Goal: Task Accomplishment & Management: Complete application form

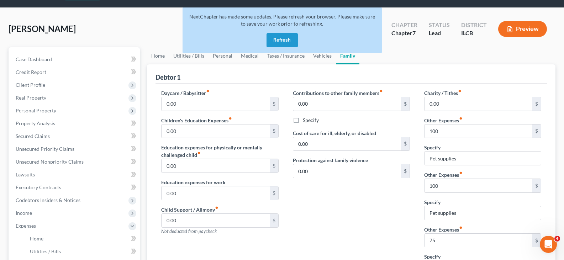
click at [272, 37] on button "Refresh" at bounding box center [281, 40] width 31 height 14
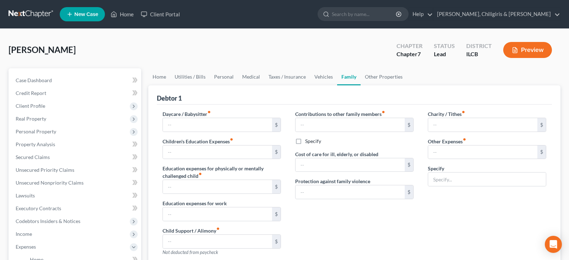
type input "0.00"
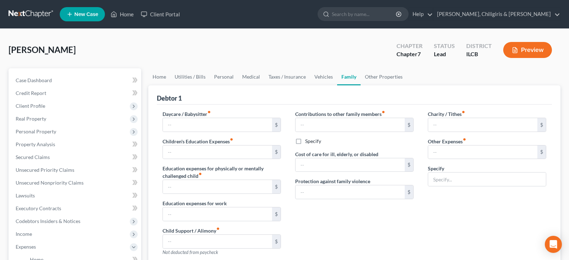
type input "0.00"
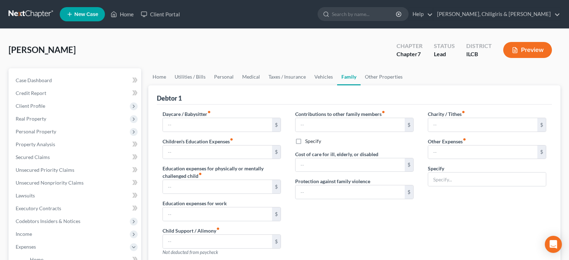
radio input "true"
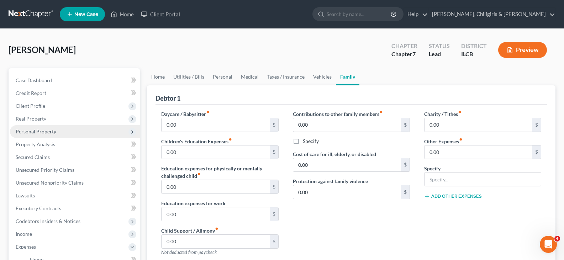
click at [42, 134] on span "Personal Property" at bounding box center [36, 131] width 41 height 6
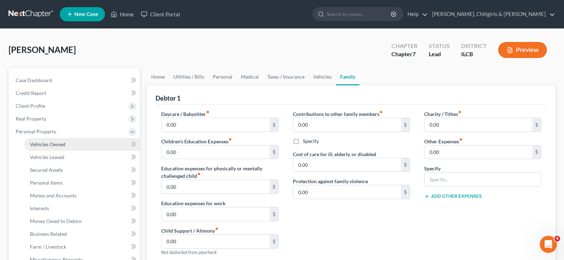
click at [60, 148] on link "Vehicles Owned" at bounding box center [82, 144] width 116 height 13
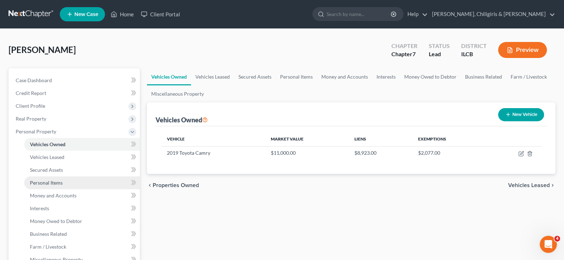
click at [41, 183] on span "Personal Items" at bounding box center [46, 183] width 33 height 6
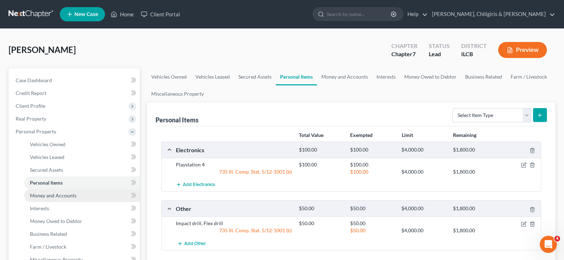
click at [46, 195] on span "Money and Accounts" at bounding box center [53, 195] width 47 height 6
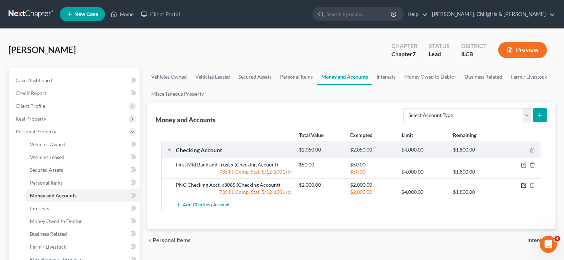
click at [522, 184] on icon "button" at bounding box center [524, 185] width 6 height 6
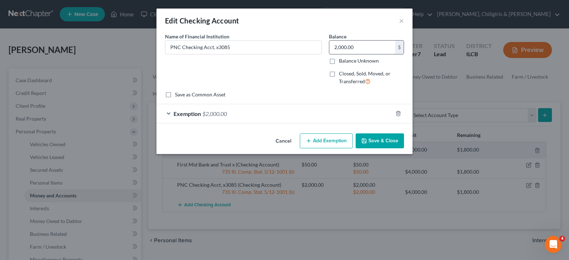
click at [356, 47] on input "2,000.00" at bounding box center [362, 48] width 66 height 14
type input "932.00"
click at [169, 113] on div "Exemption $2,000.00" at bounding box center [274, 113] width 236 height 19
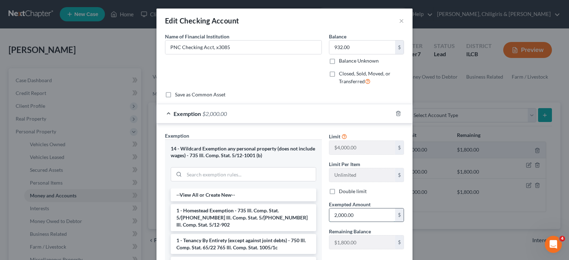
click at [347, 218] on input "2,000.00" at bounding box center [362, 215] width 66 height 14
type input "932"
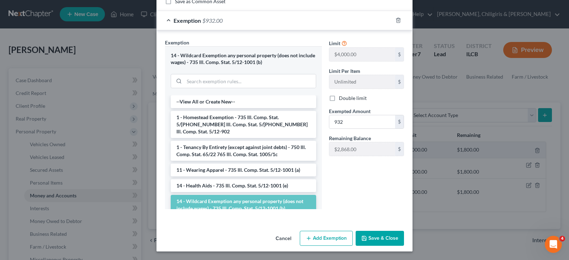
click at [376, 239] on button "Save & Close" at bounding box center [380, 238] width 48 height 15
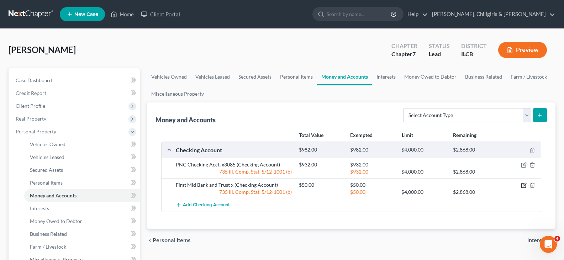
click at [525, 184] on icon "button" at bounding box center [524, 185] width 6 height 6
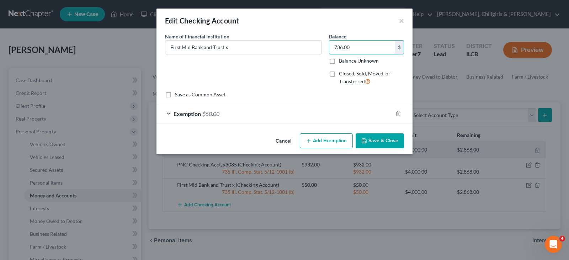
type input "736.00"
click at [381, 138] on button "Save & Close" at bounding box center [380, 140] width 48 height 15
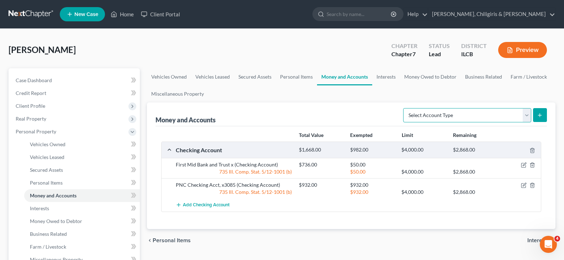
click at [524, 117] on select "Select Account Type Brokerage Cash on Hand Certificates of Deposit Checking Acc…" at bounding box center [467, 115] width 128 height 14
select select "checking"
click at [404, 108] on select "Select Account Type Brokerage Cash on Hand Certificates of Deposit Checking Acc…" at bounding box center [467, 115] width 128 height 14
click at [539, 108] on button "submit" at bounding box center [540, 115] width 14 height 14
click at [543, 117] on button "submit" at bounding box center [540, 115] width 14 height 14
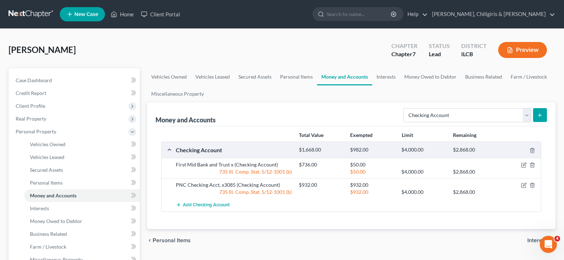
click at [538, 116] on icon "submit" at bounding box center [540, 115] width 6 height 6
click at [477, 208] on div "Add Checking Account" at bounding box center [356, 204] width 369 height 13
click at [538, 116] on icon "submit" at bounding box center [540, 115] width 6 height 6
click at [212, 204] on span "Add Checking Account" at bounding box center [206, 205] width 47 height 6
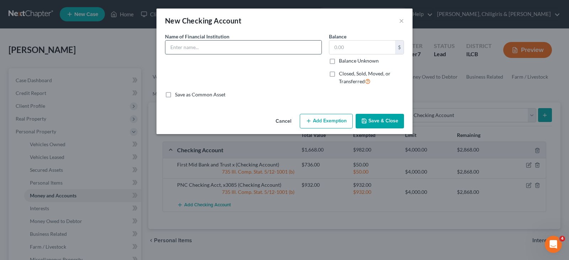
click at [209, 48] on input "text" at bounding box center [243, 48] width 156 height 14
type input "CashApp"
type input "20.00"
click at [317, 124] on button "Add Exemption" at bounding box center [326, 121] width 53 height 15
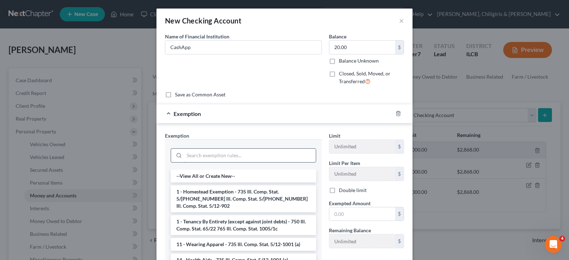
click at [252, 158] on input "search" at bounding box center [250, 156] width 132 height 14
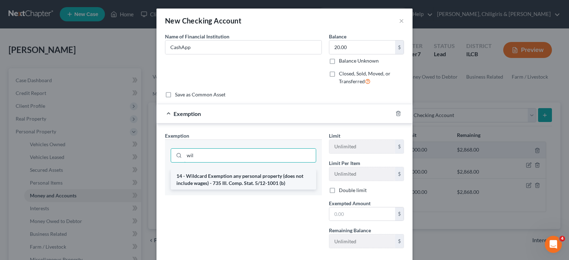
type input "wil"
click at [248, 185] on li "14 - Wildcard Exemption any personal property (does not include wages) - 735 Il…" at bounding box center [243, 180] width 145 height 20
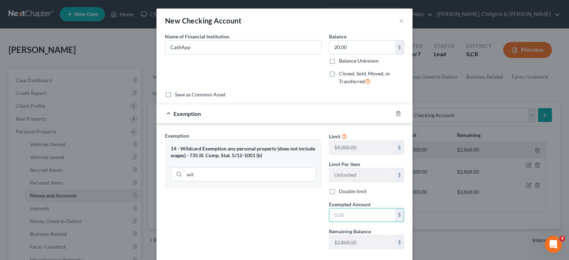
drag, startPoint x: 337, startPoint y: 212, endPoint x: 348, endPoint y: 207, distance: 11.8
click at [337, 212] on input "text" at bounding box center [362, 215] width 66 height 14
type input "20.00"
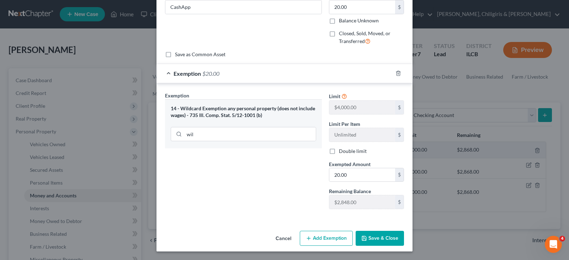
click at [377, 239] on button "Save & Close" at bounding box center [380, 238] width 48 height 15
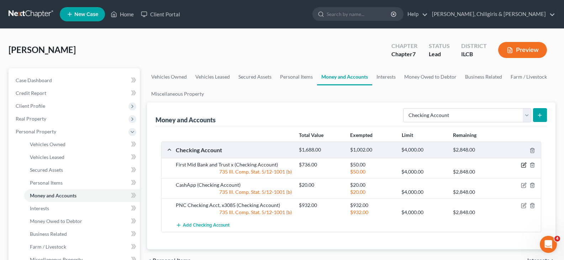
click at [523, 165] on icon "button" at bounding box center [523, 164] width 3 height 3
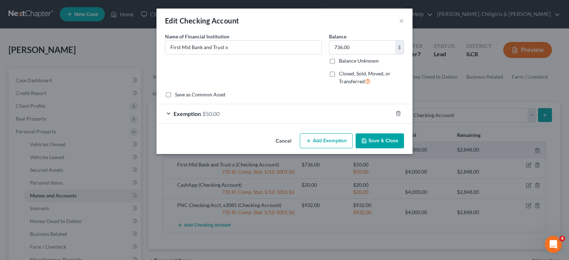
click at [167, 111] on div "Exemption $50.00" at bounding box center [274, 113] width 236 height 19
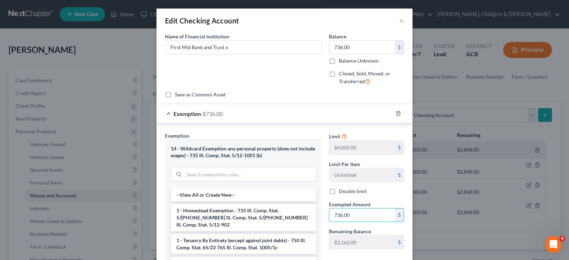
type input "736.00"
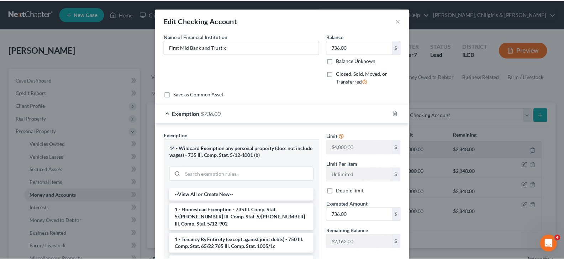
scroll to position [93, 0]
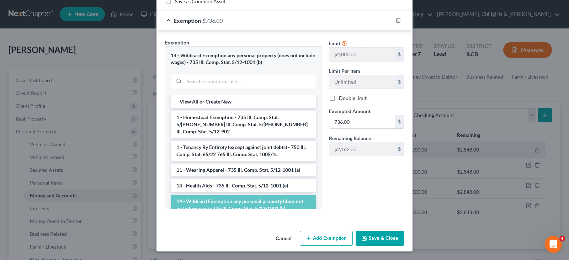
click at [372, 238] on button "Save & Close" at bounding box center [380, 238] width 48 height 15
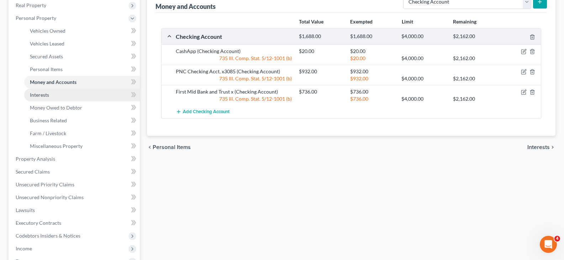
scroll to position [133, 0]
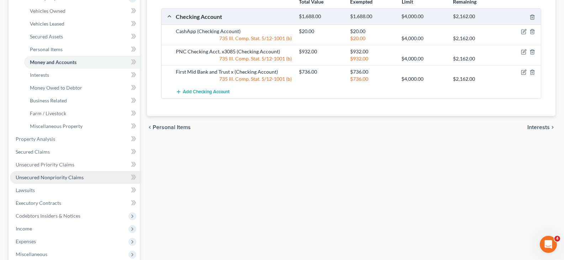
click at [58, 178] on span "Unsecured Nonpriority Claims" at bounding box center [50, 177] width 68 height 6
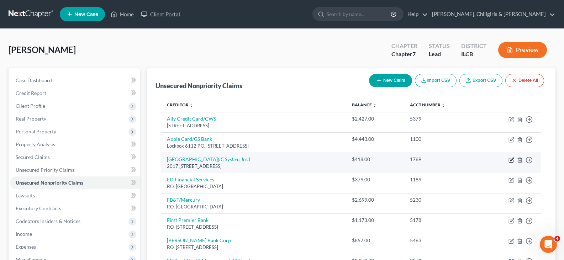
click at [510, 160] on icon "button" at bounding box center [511, 160] width 6 height 6
select select "14"
select select "0"
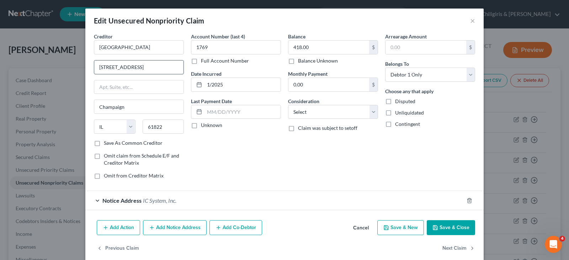
drag, startPoint x: 95, startPoint y: 68, endPoint x: 166, endPoint y: 71, distance: 71.9
click at [166, 71] on input "[STREET_ADDRESS]" at bounding box center [138, 67] width 89 height 14
type input "[STREET_ADDRESS]"
type input "[PERSON_NAME]"
select select "9"
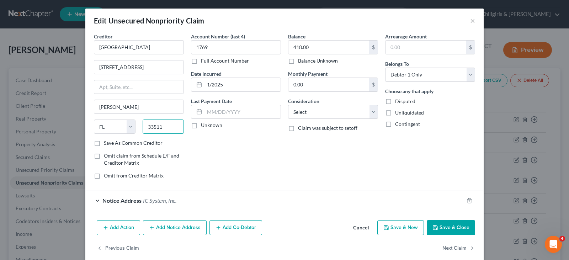
type input "33511"
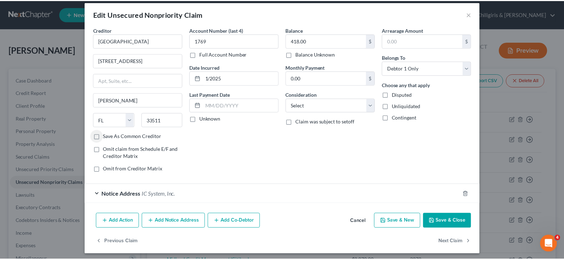
scroll to position [10, 0]
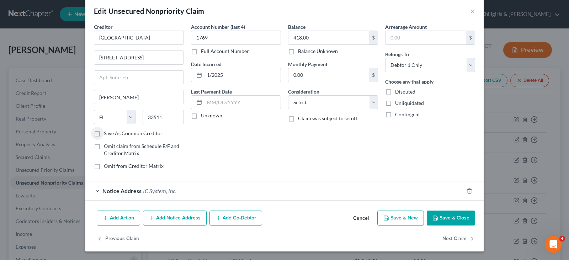
click at [444, 219] on button "Save & Close" at bounding box center [451, 217] width 48 height 15
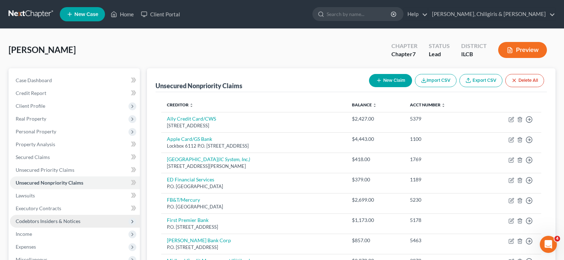
click at [49, 221] on span "Codebtors Insiders & Notices" at bounding box center [48, 221] width 65 height 6
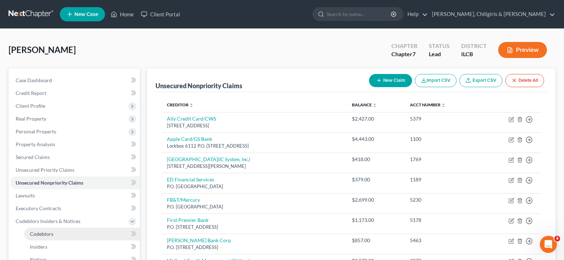
click at [46, 235] on span "Codebtors" at bounding box center [41, 234] width 23 height 6
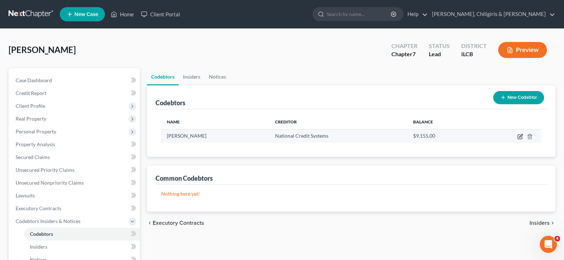
click at [521, 136] on icon "button" at bounding box center [520, 137] width 6 height 6
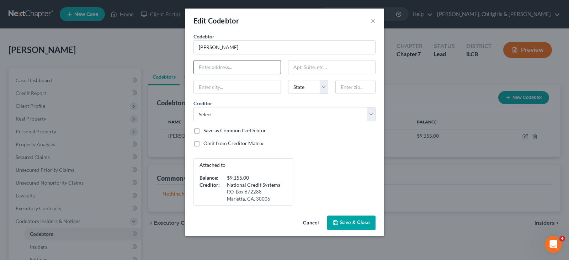
click at [240, 66] on input "text" at bounding box center [237, 67] width 87 height 14
type input "[STREET_ADDRESS]"
type input "#203"
type input "Riverview"
select select "9"
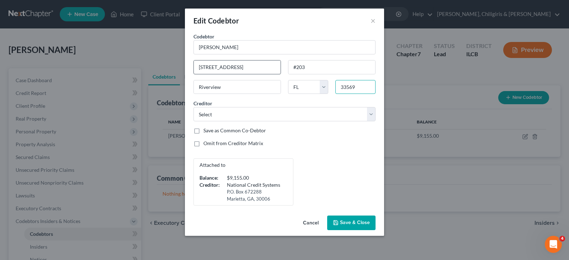
type input "33569"
select select "9"
click at [354, 224] on span "Save & Close" at bounding box center [355, 223] width 30 height 6
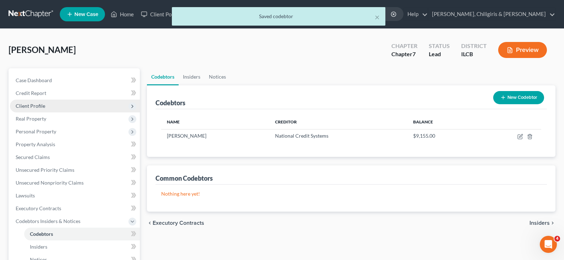
click at [31, 108] on span "Client Profile" at bounding box center [31, 106] width 30 height 6
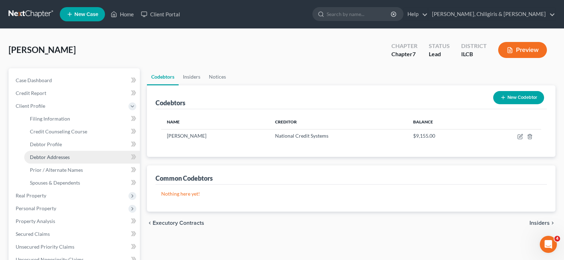
click at [53, 157] on span "Debtor Addresses" at bounding box center [50, 157] width 40 height 6
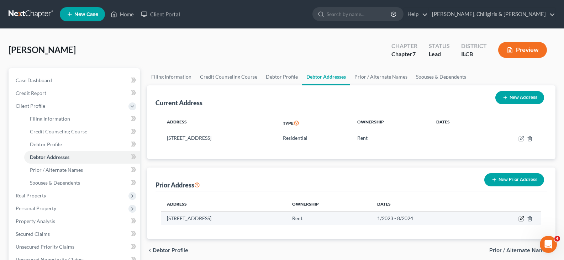
click at [521, 219] on icon "button" at bounding box center [521, 219] width 6 height 6
select select "9"
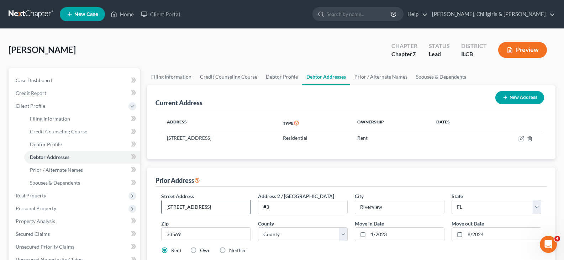
drag, startPoint x: 194, startPoint y: 209, endPoint x: 206, endPoint y: 204, distance: 12.6
click at [194, 209] on input "[STREET_ADDRESS]" at bounding box center [205, 207] width 89 height 14
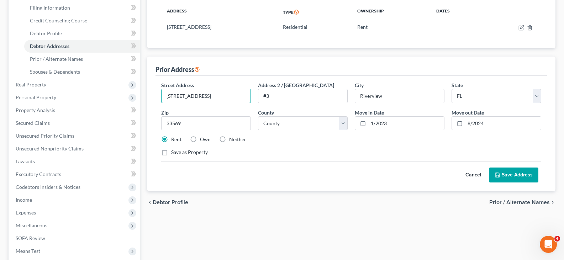
scroll to position [116, 0]
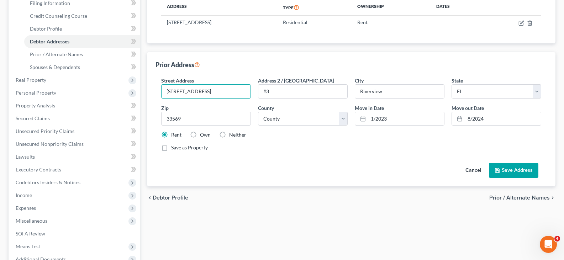
type input "[STREET_ADDRESS]"
click at [514, 175] on button "Save Address" at bounding box center [513, 170] width 49 height 15
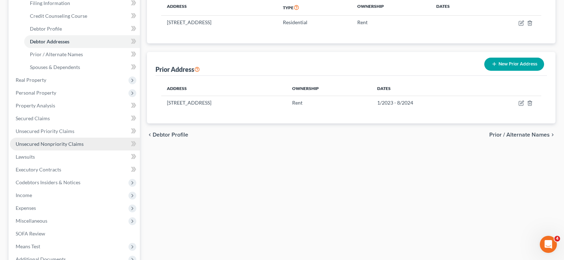
drag, startPoint x: 34, startPoint y: 143, endPoint x: 38, endPoint y: 145, distance: 4.5
click at [34, 143] on span "Unsecured Nonpriority Claims" at bounding box center [50, 144] width 68 height 6
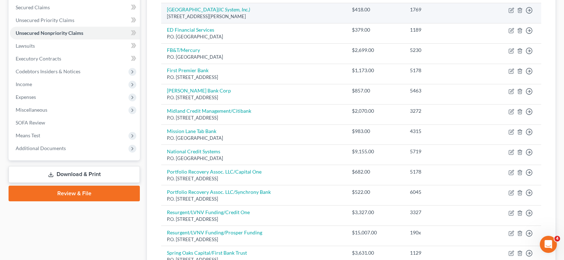
scroll to position [151, 0]
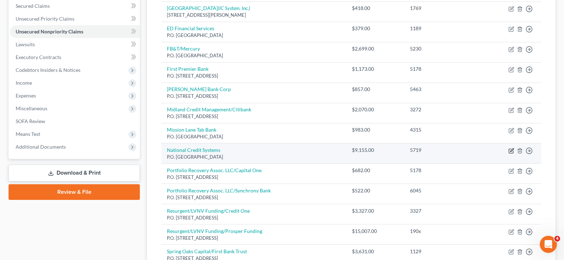
click at [512, 150] on icon "button" at bounding box center [511, 149] width 3 height 3
select select "10"
select select "2"
select select "0"
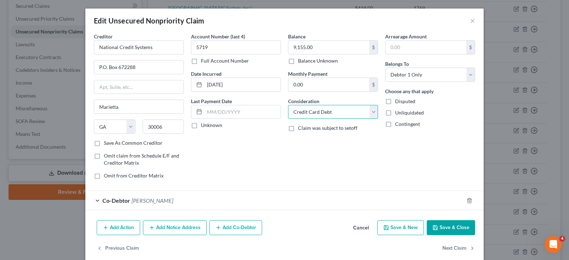
drag, startPoint x: 370, startPoint y: 112, endPoint x: 368, endPoint y: 123, distance: 11.0
click at [370, 112] on select "Select Cable / Satellite Services Collection Agency Credit Card Debt Debt Couns…" at bounding box center [333, 112] width 90 height 14
select select "14"
click at [288, 105] on select "Select Cable / Satellite Services Collection Agency Credit Card Debt Debt Couns…" at bounding box center [333, 112] width 90 height 14
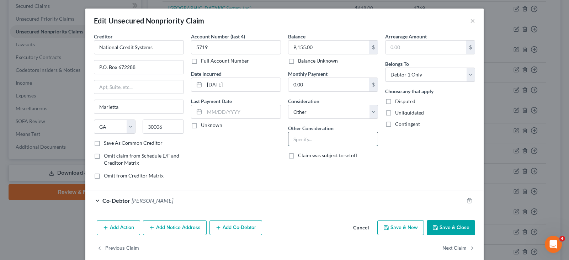
click at [325, 145] on input "text" at bounding box center [332, 139] width 89 height 14
type input "Rent"
click at [440, 228] on button "Save & Close" at bounding box center [451, 227] width 48 height 15
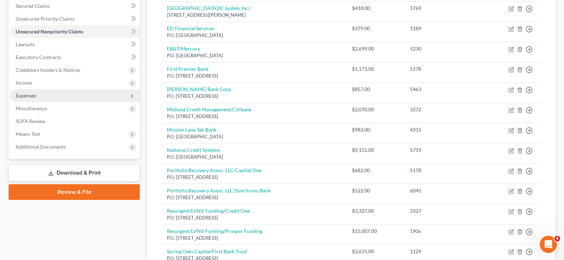
click at [33, 98] on span "Expenses" at bounding box center [26, 95] width 20 height 6
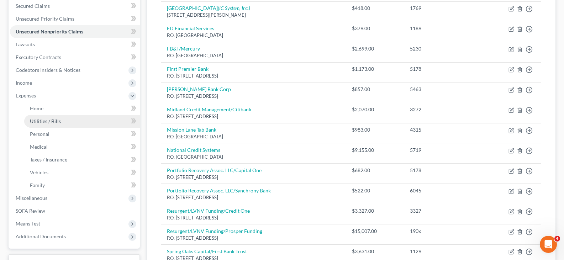
click at [56, 122] on span "Utilities / Bills" at bounding box center [45, 121] width 31 height 6
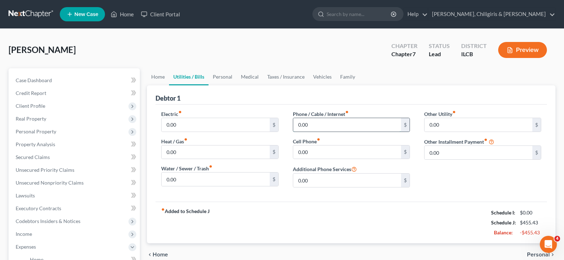
click at [355, 123] on input "0.00" at bounding box center [347, 125] width 108 height 14
type input "35"
type input "105"
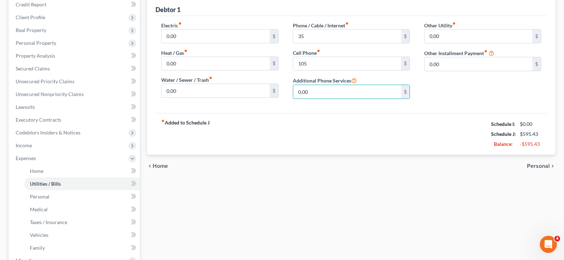
scroll to position [89, 0]
click at [31, 147] on span "Income" at bounding box center [24, 145] width 16 height 6
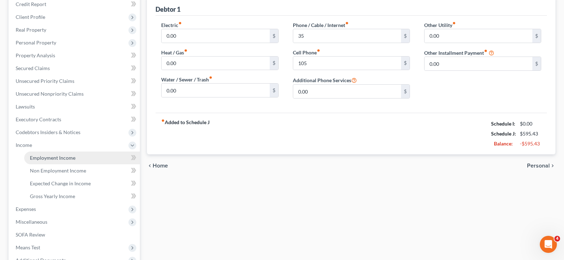
click at [70, 157] on span "Employment Income" at bounding box center [53, 158] width 46 height 6
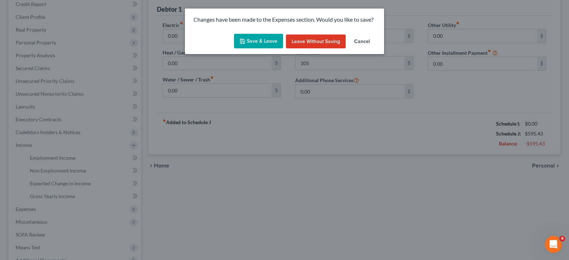
click at [269, 38] on button "Save & Leave" at bounding box center [258, 41] width 49 height 15
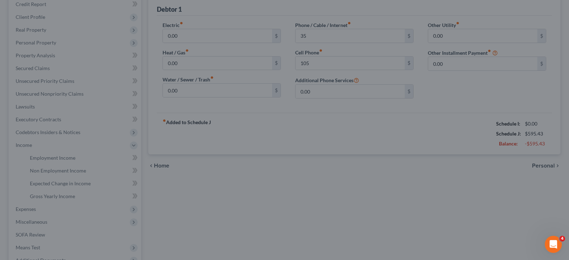
type input "35.00"
type input "105.00"
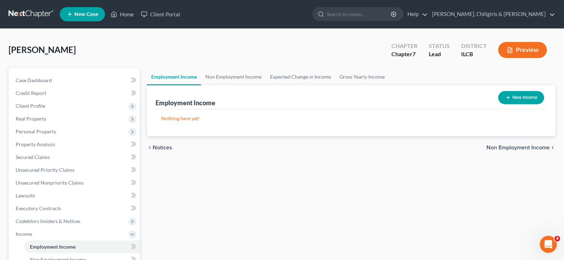
click at [516, 100] on button "New Income" at bounding box center [521, 97] width 46 height 13
select select "0"
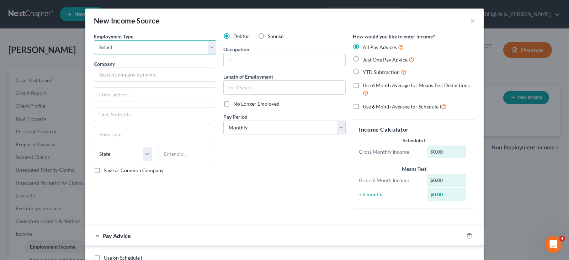
click at [207, 49] on select "Select Full or [DEMOGRAPHIC_DATA] Employment Self Employment" at bounding box center [155, 47] width 122 height 14
select select "0"
click at [94, 40] on select "Select Full or [DEMOGRAPHIC_DATA] Employment Self Employment" at bounding box center [155, 47] width 122 height 14
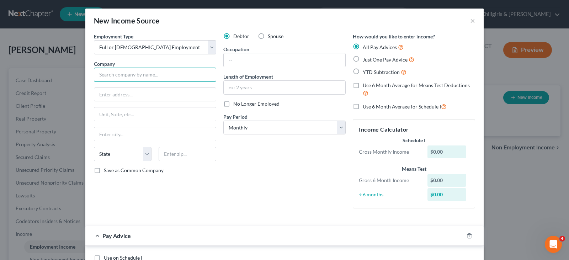
click at [185, 75] on input "text" at bounding box center [155, 75] width 122 height 14
type input "[PERSON_NAME] Made Landscaping, Inc."
type input "1792 N. Rt. 121"
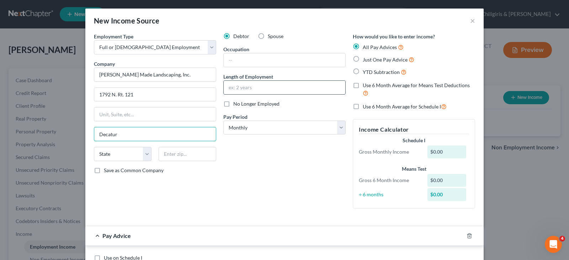
type input "Decatur"
select select "14"
type input "62526"
click at [245, 62] on input "text" at bounding box center [285, 60] width 122 height 14
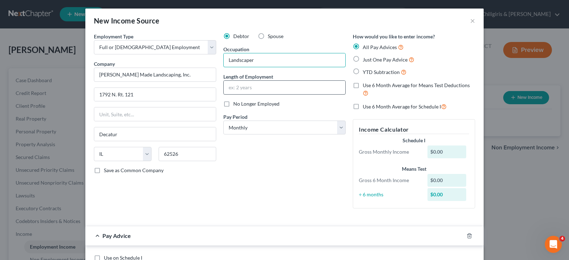
type input "Landscaper"
click at [249, 88] on input "text" at bounding box center [285, 88] width 122 height 14
type input "5 months"
click at [363, 59] on label "Just One Pay Advice" at bounding box center [389, 59] width 52 height 8
click at [365, 59] on input "Just One Pay Advice" at bounding box center [367, 57] width 5 height 5
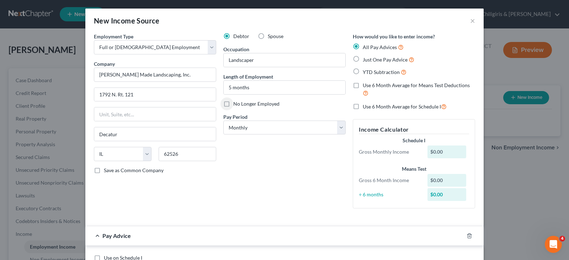
radio input "true"
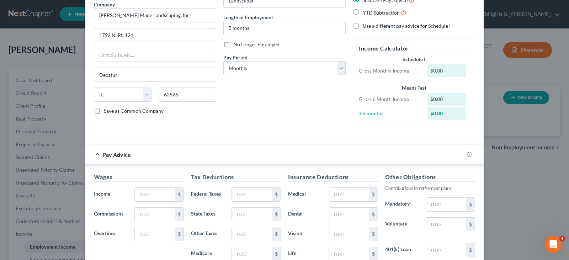
scroll to position [71, 0]
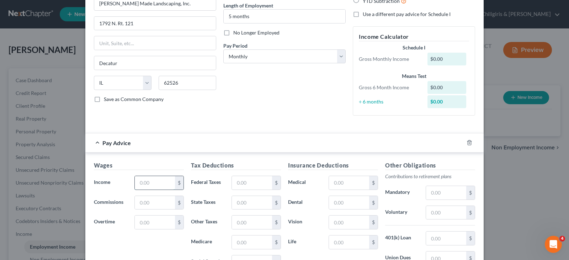
click at [163, 181] on input "text" at bounding box center [155, 183] width 40 height 14
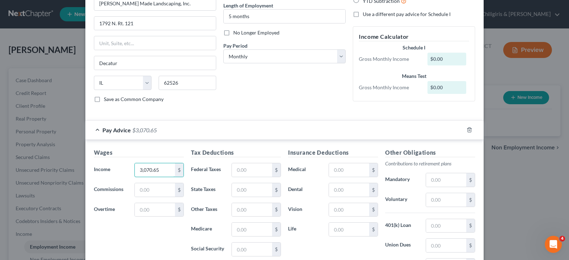
type input "3,070.65"
drag, startPoint x: 243, startPoint y: 170, endPoint x: 253, endPoint y: 167, distance: 10.0
click at [243, 170] on input "text" at bounding box center [252, 170] width 40 height 14
type input "316.17"
type input "152.00"
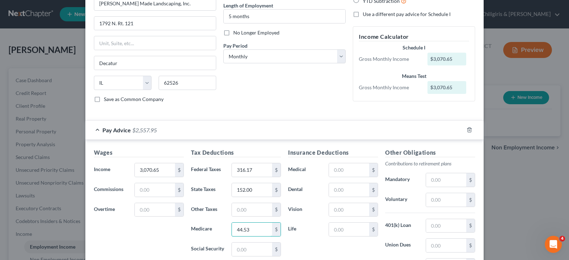
type input "44.53"
type input "190.38"
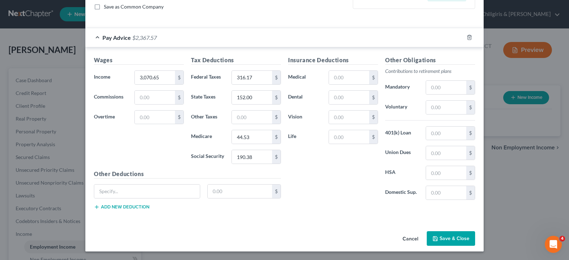
click at [441, 238] on button "Save & Close" at bounding box center [451, 238] width 48 height 15
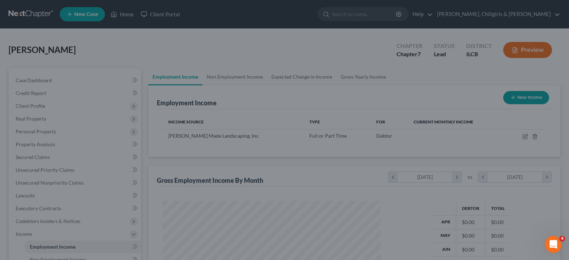
scroll to position [128, 230]
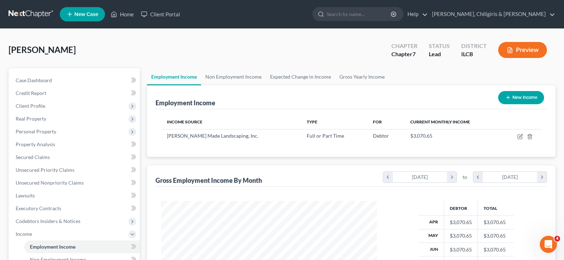
click at [515, 96] on button "New Income" at bounding box center [521, 97] width 46 height 13
select select "0"
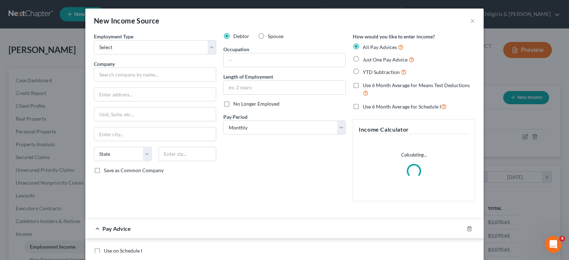
scroll to position [128, 232]
click at [209, 42] on select "Select Full or [DEMOGRAPHIC_DATA] Employment Self Employment" at bounding box center [155, 47] width 122 height 14
select select "0"
click at [94, 40] on select "Select Full or [DEMOGRAPHIC_DATA] Employment Self Employment" at bounding box center [155, 47] width 122 height 14
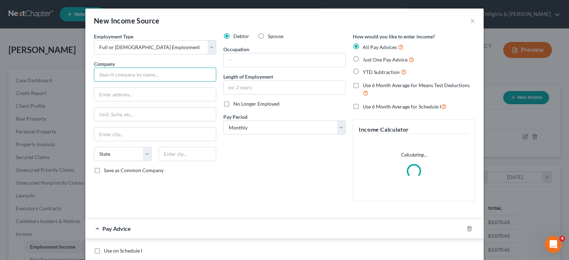
click at [152, 75] on input "text" at bounding box center [155, 75] width 122 height 14
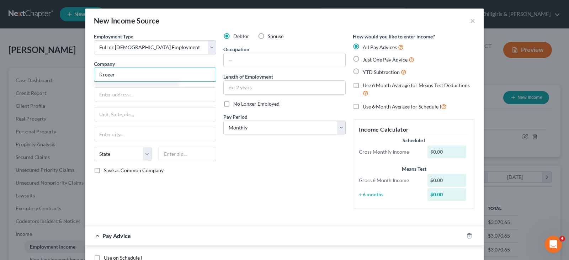
type input "Kroger"
type input "[STREET_ADDRESS]"
type input "[GEOGRAPHIC_DATA]"
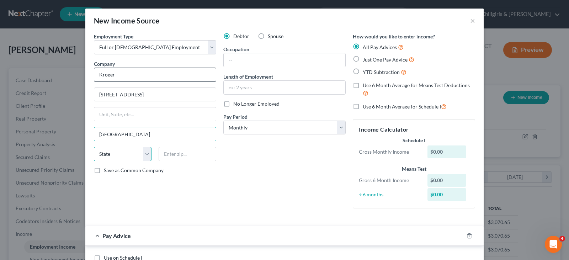
select select "36"
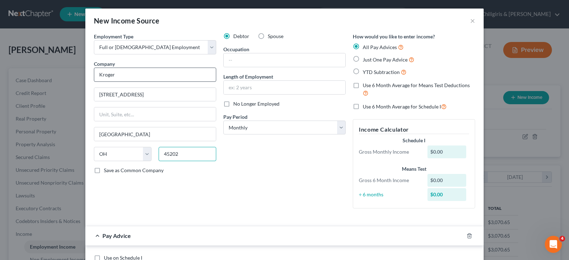
type input "45202"
click at [363, 59] on label "Just One Pay Advice" at bounding box center [389, 59] width 52 height 8
click at [365, 59] on input "Just One Pay Advice" at bounding box center [367, 57] width 5 height 5
radio input "true"
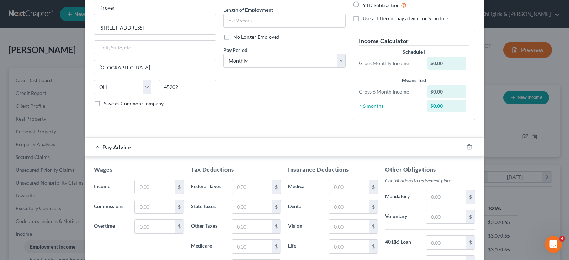
scroll to position [71, 0]
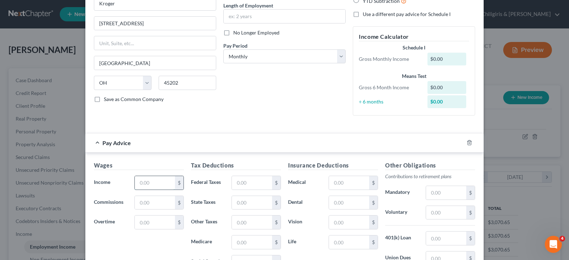
drag, startPoint x: 152, startPoint y: 183, endPoint x: 156, endPoint y: 180, distance: 5.3
click at [152, 183] on input "text" at bounding box center [155, 183] width 40 height 14
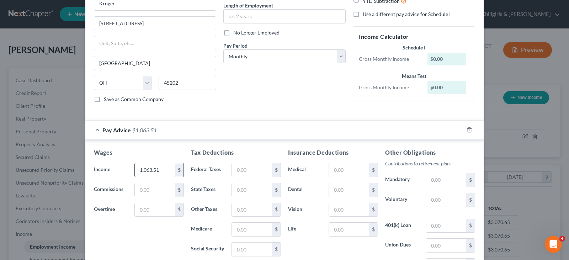
type input "1,063.51"
type input "57.62"
type input "52.65"
type input "15.42"
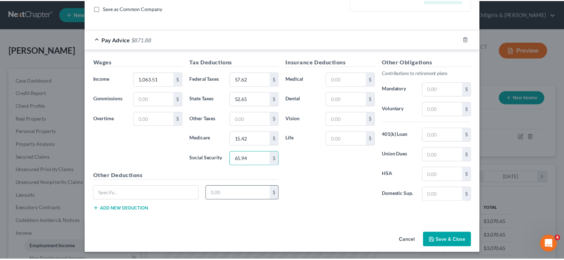
scroll to position [164, 0]
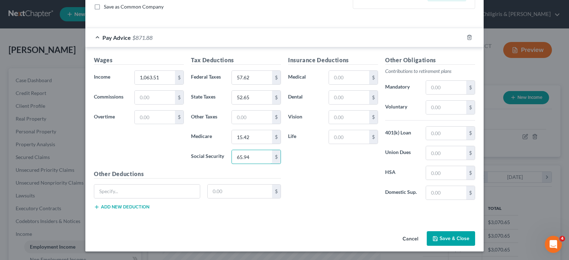
type input "65.94"
click at [457, 238] on button "Save & Close" at bounding box center [451, 238] width 48 height 15
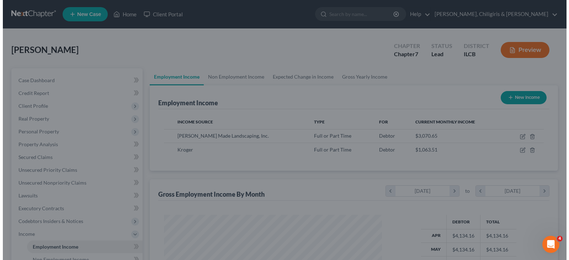
scroll to position [355411, 355309]
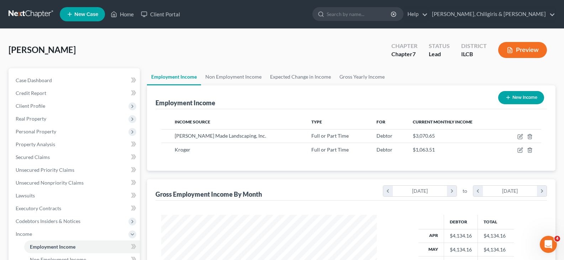
click at [506, 97] on line "button" at bounding box center [507, 97] width 3 height 0
select select "0"
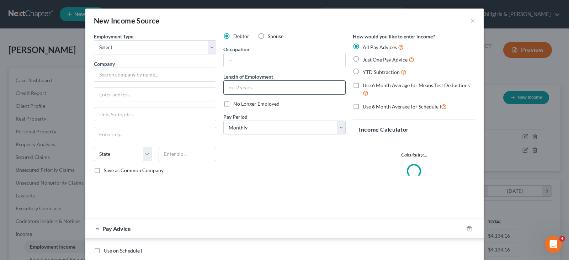
scroll to position [128, 232]
click at [212, 47] on select "Select Full or [DEMOGRAPHIC_DATA] Employment Self Employment" at bounding box center [155, 47] width 122 height 14
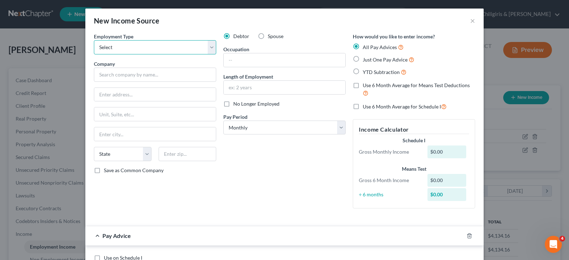
select select "0"
click at [94, 40] on select "Select Full or [DEMOGRAPHIC_DATA] Employment Self Employment" at bounding box center [155, 47] width 122 height 14
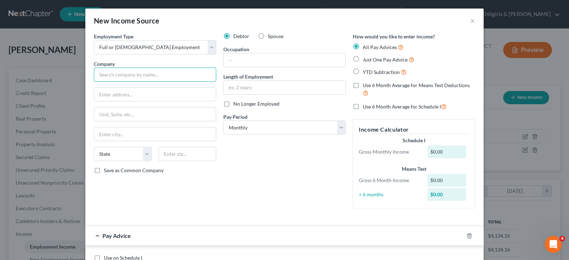
click at [162, 75] on input "text" at bounding box center [155, 75] width 122 height 14
type input "[PERSON_NAME] Boyz Enterprises"
click at [274, 88] on input "text" at bounding box center [285, 88] width 122 height 14
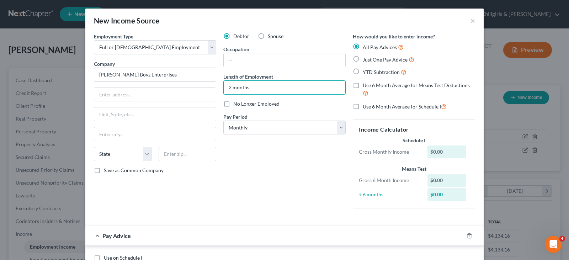
type input "2 months"
click at [233, 104] on label "No Longer Employed" at bounding box center [256, 103] width 46 height 7
click at [236, 104] on input "No Longer Employed" at bounding box center [238, 102] width 5 height 5
checkbox input "true"
click at [363, 87] on label "Use 6 Month Average for Means Test Deductions" at bounding box center [419, 89] width 112 height 15
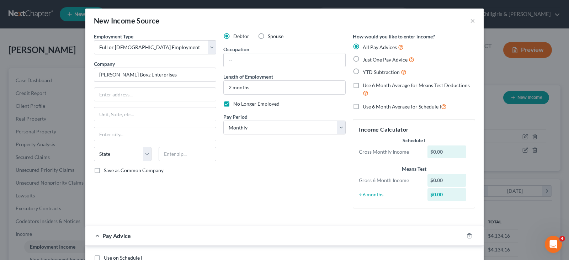
click at [365, 86] on input "Use 6 Month Average for Means Test Deductions" at bounding box center [367, 84] width 5 height 5
click at [363, 87] on label "Use 6 Month Average for Means Test Deductions" at bounding box center [419, 89] width 112 height 15
click at [365, 86] on input "Use 6 Month Average for Means Test Deductions" at bounding box center [367, 84] width 5 height 5
checkbox input "false"
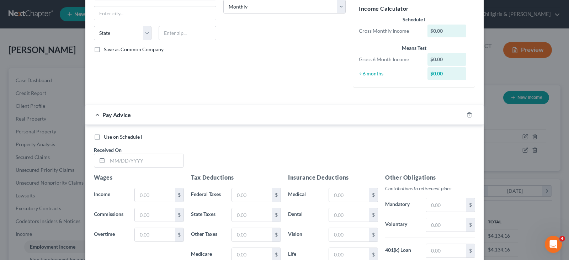
scroll to position [124, 0]
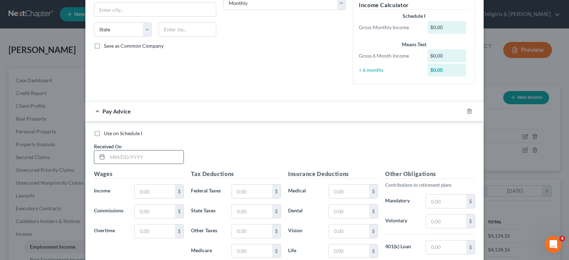
click at [151, 155] on input "text" at bounding box center [145, 157] width 76 height 14
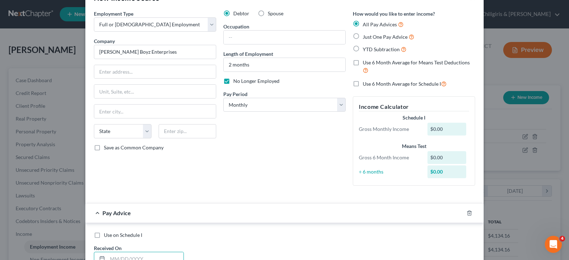
scroll to position [0, 0]
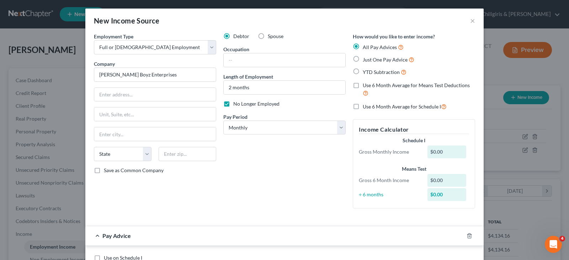
click at [363, 59] on label "Just One Pay Advice" at bounding box center [389, 59] width 52 height 8
click at [365, 59] on input "Just One Pay Advice" at bounding box center [367, 57] width 5 height 5
radio input "true"
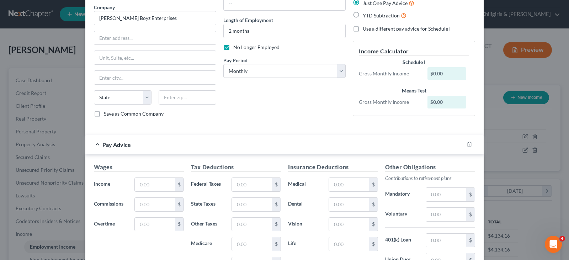
scroll to position [71, 0]
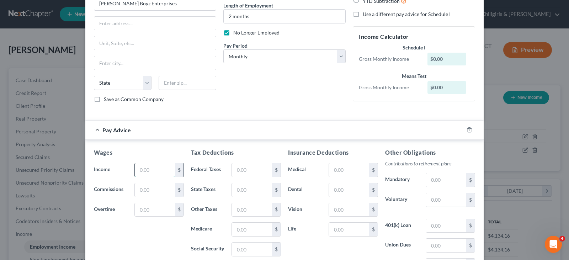
click at [157, 170] on input "text" at bounding box center [155, 170] width 40 height 14
type input "997.38"
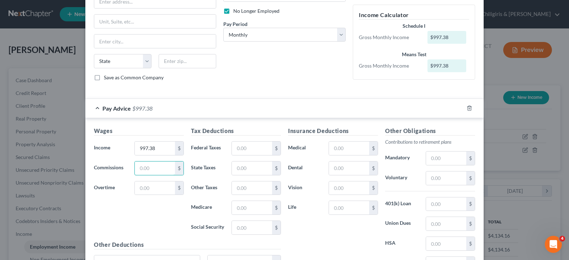
scroll to position [98, 0]
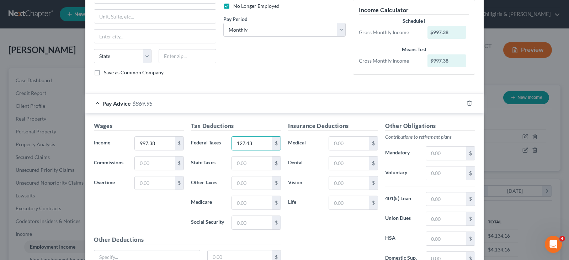
type input "127.43"
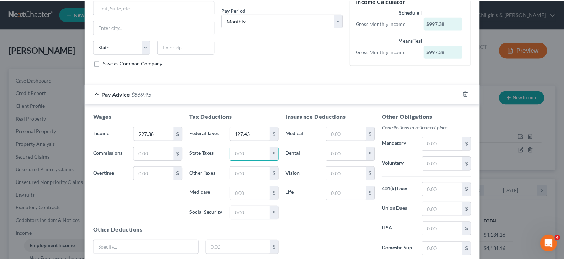
scroll to position [160, 0]
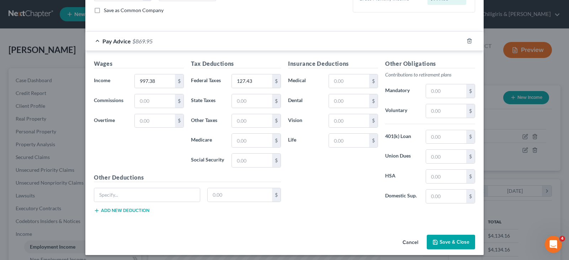
click at [438, 241] on button "Save & Close" at bounding box center [451, 242] width 48 height 15
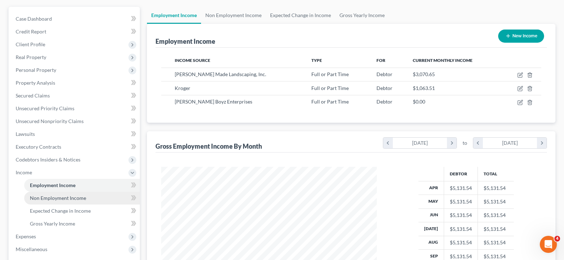
scroll to position [62, 0]
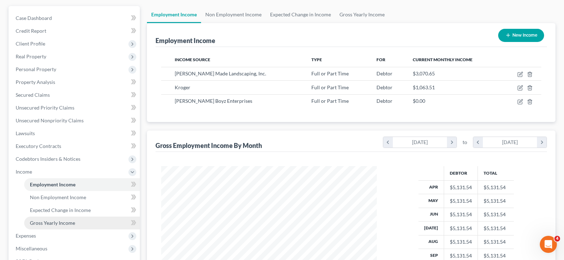
click at [64, 224] on span "Gross Yearly Income" at bounding box center [52, 223] width 45 height 6
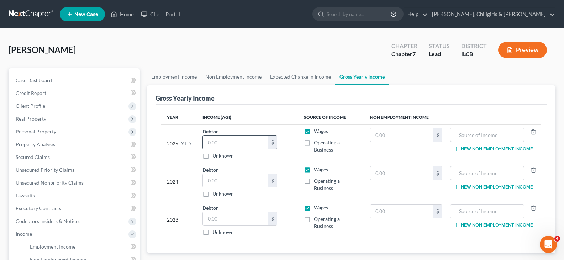
click at [236, 146] on input "text" at bounding box center [235, 142] width 65 height 14
click at [220, 146] on input "0.73" at bounding box center [235, 142] width 65 height 14
type input "33,259.73"
click at [235, 178] on input "text" at bounding box center [235, 181] width 65 height 14
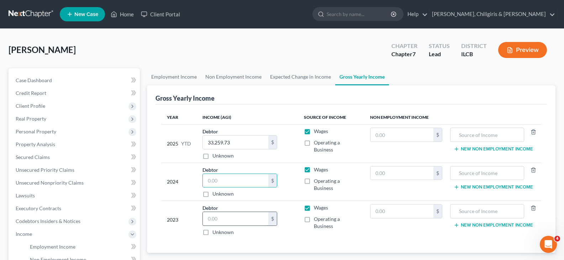
click at [228, 220] on input "text" at bounding box center [235, 219] width 65 height 14
type input "68,934"
click at [252, 180] on input "text" at bounding box center [235, 181] width 65 height 14
type input "26,408.00"
click at [230, 220] on input "68,934" at bounding box center [235, 219] width 65 height 14
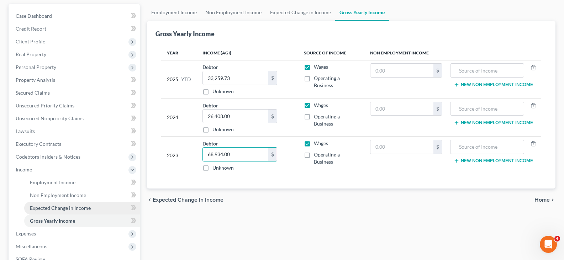
scroll to position [71, 0]
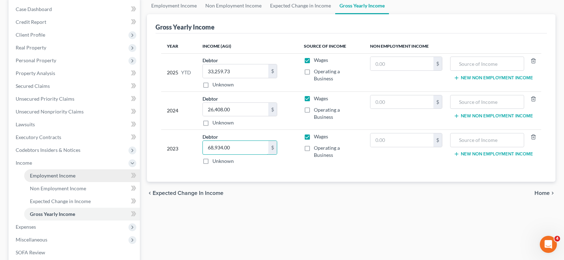
type input "68,934.00"
click at [62, 176] on span "Employment Income" at bounding box center [53, 175] width 46 height 6
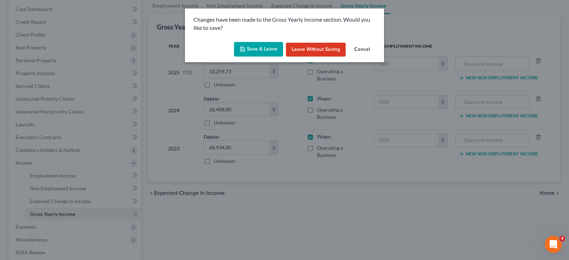
click at [263, 50] on button "Save & Leave" at bounding box center [258, 49] width 49 height 15
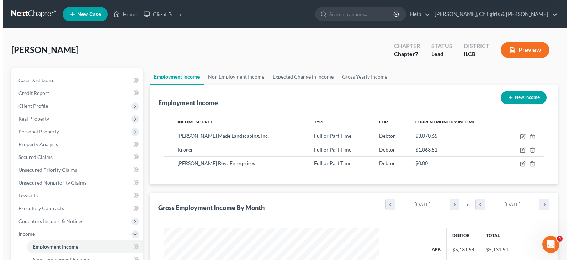
scroll to position [128, 230]
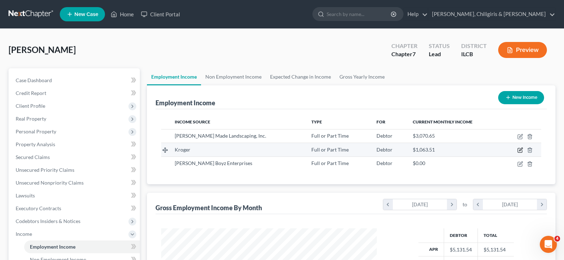
click at [522, 150] on icon "button" at bounding box center [520, 150] width 6 height 6
select select "0"
select select "36"
select select "0"
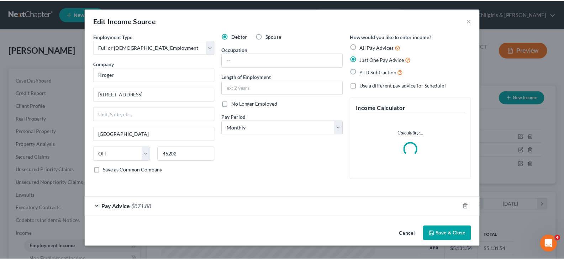
scroll to position [128, 232]
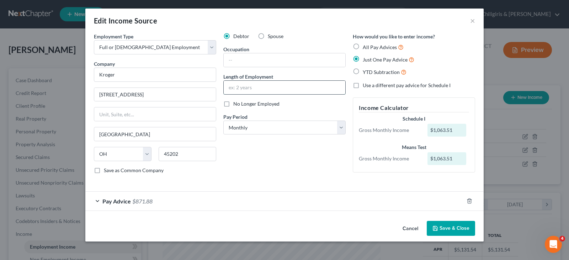
click at [301, 91] on input "text" at bounding box center [285, 88] width 122 height 14
type input "9 mos"
click at [449, 228] on button "Save & Close" at bounding box center [451, 228] width 48 height 15
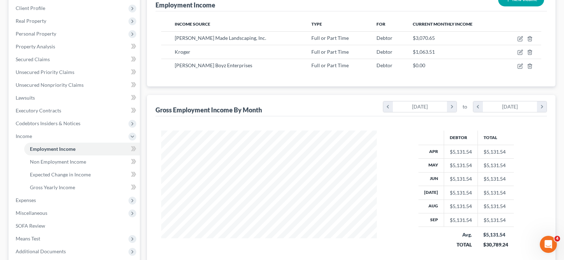
scroll to position [133, 0]
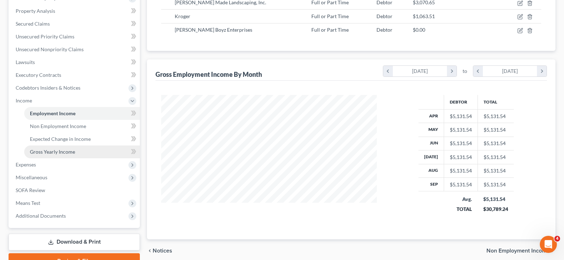
drag, startPoint x: 66, startPoint y: 151, endPoint x: 82, endPoint y: 148, distance: 16.6
click at [66, 151] on span "Gross Yearly Income" at bounding box center [52, 152] width 45 height 6
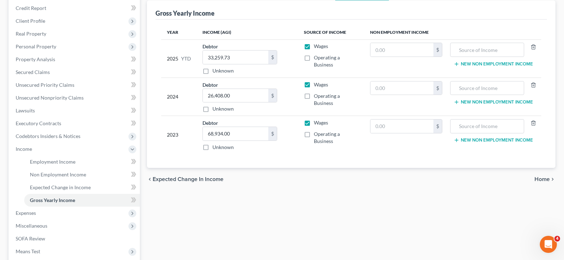
scroll to position [124, 0]
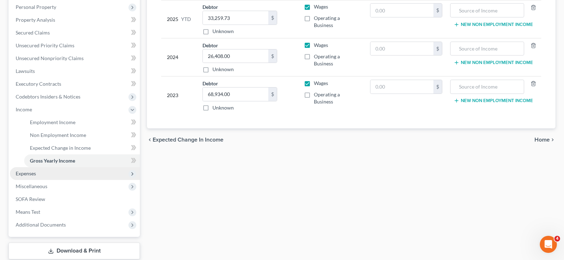
click at [28, 173] on span "Expenses" at bounding box center [26, 173] width 20 height 6
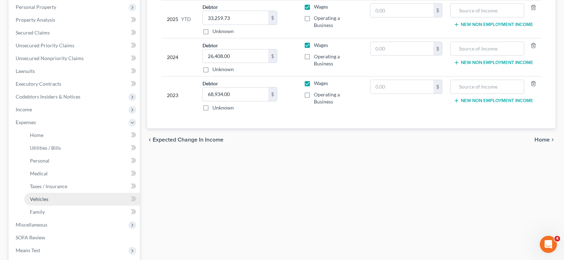
click at [56, 198] on link "Vehicles" at bounding box center [82, 199] width 116 height 13
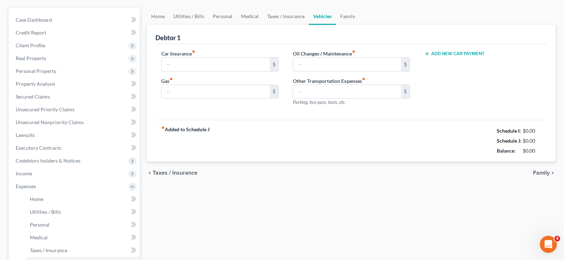
type input "0.00"
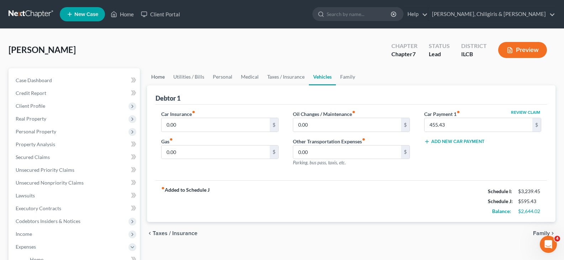
click at [157, 78] on link "Home" at bounding box center [158, 76] width 22 height 17
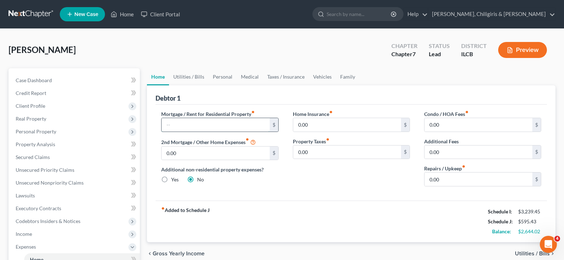
click at [212, 123] on input "text" at bounding box center [215, 125] width 108 height 14
type input "200.00"
click at [188, 74] on link "Utilities / Bills" at bounding box center [188, 76] width 39 height 17
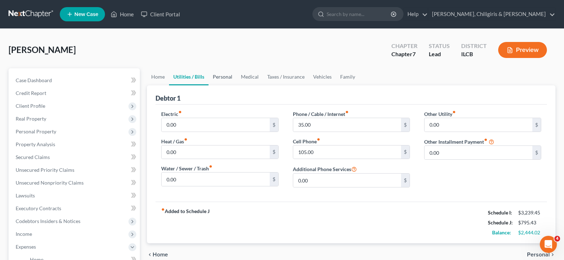
click at [230, 77] on link "Personal" at bounding box center [222, 76] width 28 height 17
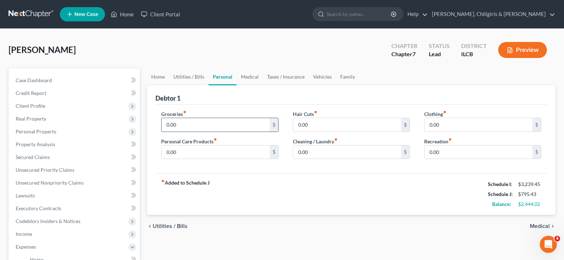
click at [178, 127] on input "0.00" at bounding box center [215, 125] width 108 height 14
type input "600.00"
type input "100.00"
type input "40"
type input "50"
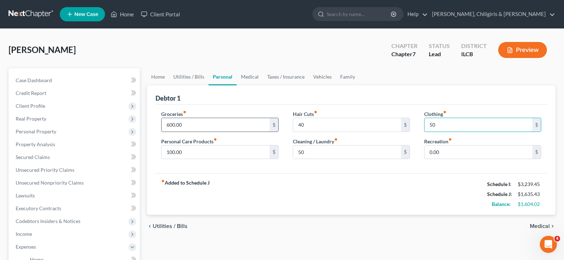
type input "50"
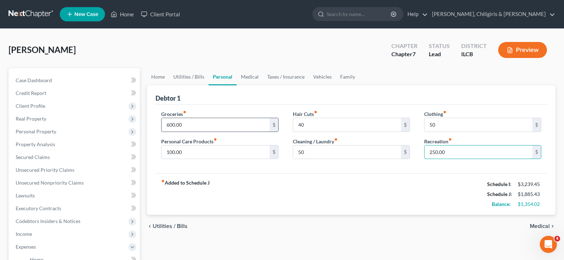
type input "250.00"
click at [249, 77] on link "Medical" at bounding box center [249, 76] width 26 height 17
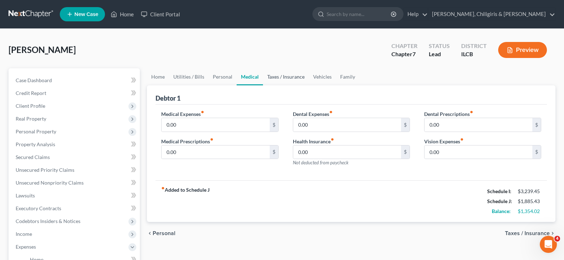
click at [285, 78] on link "Taxes / Insurance" at bounding box center [286, 76] width 46 height 17
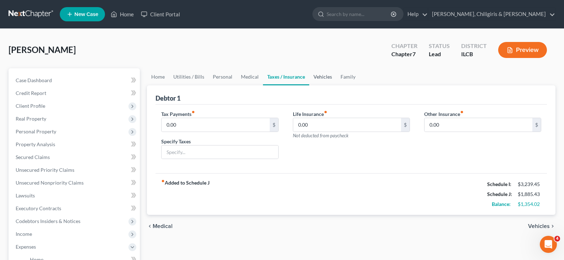
click at [318, 77] on link "Vehicles" at bounding box center [322, 76] width 27 height 17
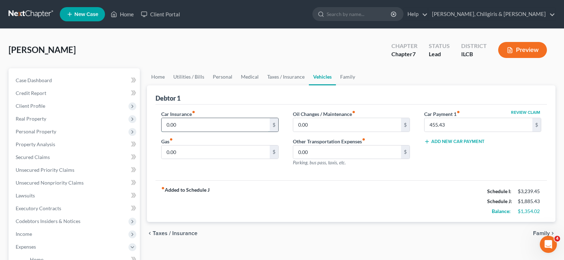
click at [227, 125] on input "0.00" at bounding box center [215, 125] width 108 height 14
type input "117.79"
click at [331, 120] on input "0.00" at bounding box center [347, 125] width 108 height 14
click at [175, 151] on input "0.00" at bounding box center [215, 152] width 108 height 14
type input "165.00"
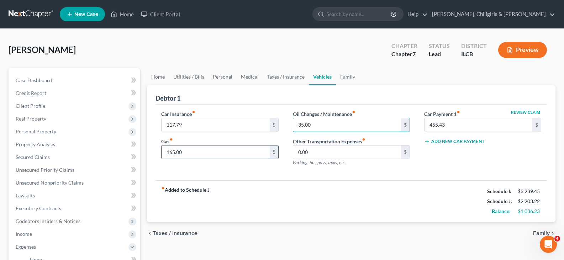
type input "35.00"
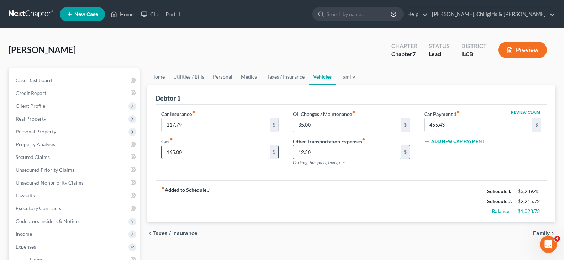
type input "12.50"
click at [346, 78] on link "Family" at bounding box center [347, 76] width 23 height 17
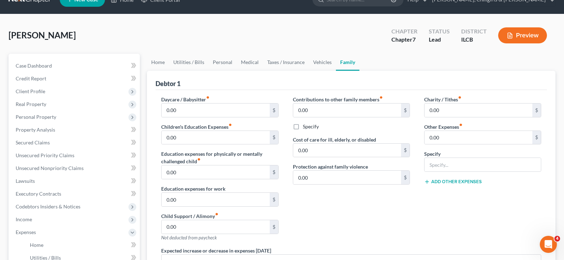
scroll to position [18, 0]
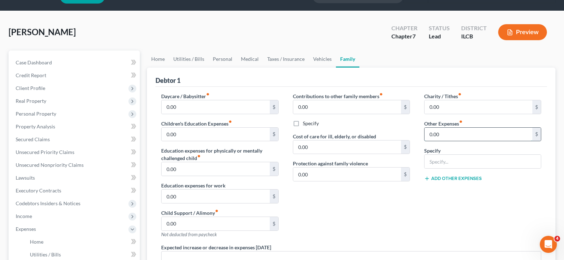
click at [428, 132] on input "0.00" at bounding box center [478, 135] width 108 height 14
type input "0"
type input "200.00"
type input "Cigarettes"
click at [456, 177] on button "Add Other Expenses" at bounding box center [453, 179] width 58 height 6
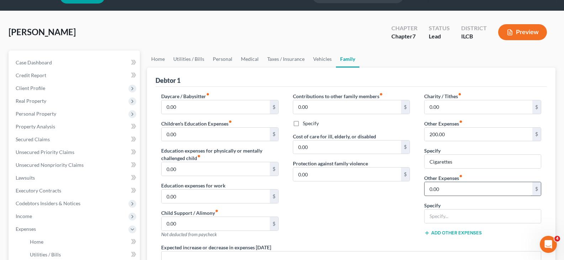
click at [456, 188] on input "0.00" at bounding box center [478, 189] width 108 height 14
type input "100.00"
type input "Pet supplies"
click at [458, 234] on button "Add Other Expenses" at bounding box center [453, 233] width 58 height 6
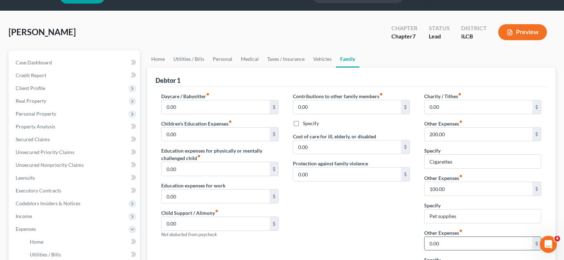
click at [473, 242] on input "0.00" at bounding box center [478, 244] width 108 height 14
type input "75.00"
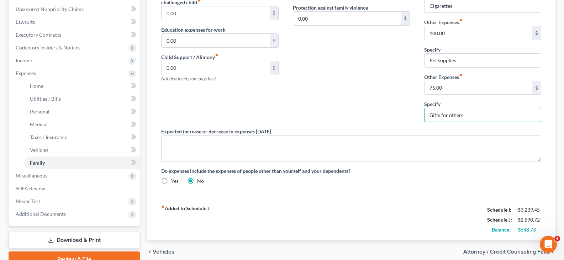
scroll to position [172, 0]
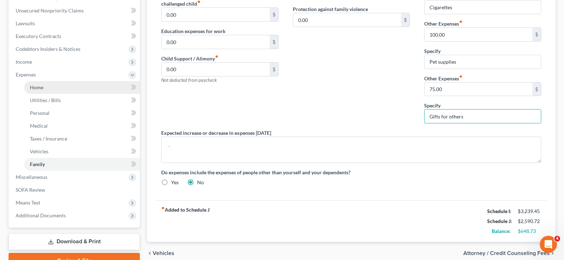
type input "Gifts for others"
click at [38, 88] on span "Home" at bounding box center [37, 87] width 14 height 6
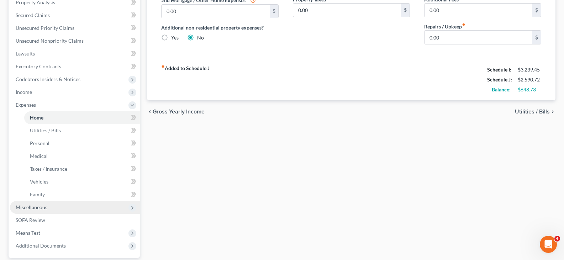
scroll to position [151, 0]
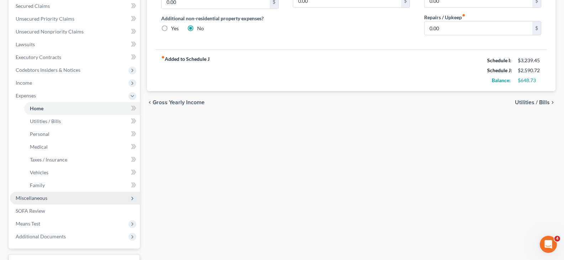
click at [41, 198] on span "Miscellaneous" at bounding box center [32, 198] width 32 height 6
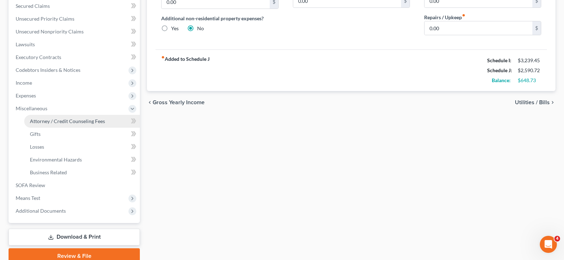
click at [54, 123] on span "Attorney / Credit Counseling Fees" at bounding box center [67, 121] width 75 height 6
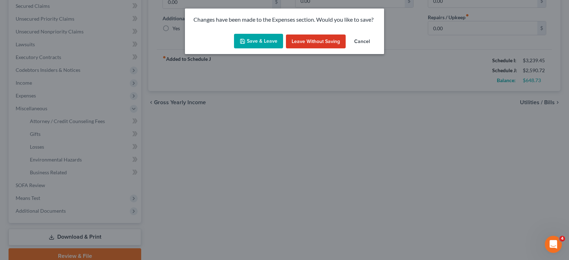
click at [262, 43] on button "Save & Leave" at bounding box center [258, 41] width 49 height 15
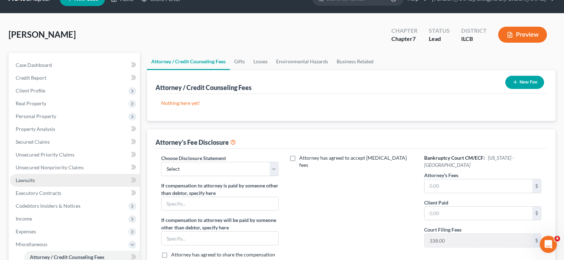
scroll to position [44, 0]
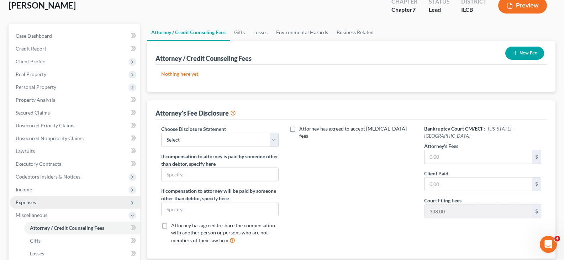
click at [28, 203] on span "Expenses" at bounding box center [26, 202] width 20 height 6
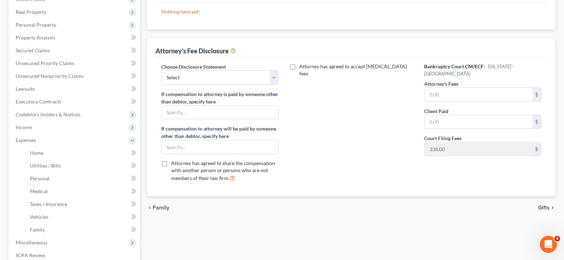
scroll to position [98, 0]
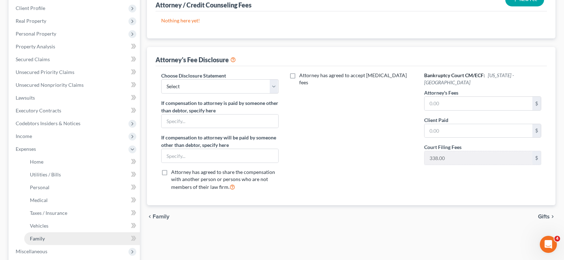
drag, startPoint x: 50, startPoint y: 239, endPoint x: 67, endPoint y: 224, distance: 22.2
click at [50, 238] on link "Family" at bounding box center [82, 238] width 116 height 13
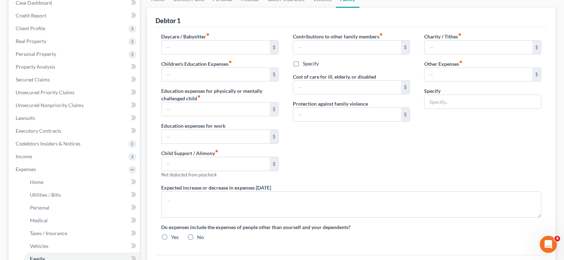
type input "0.00"
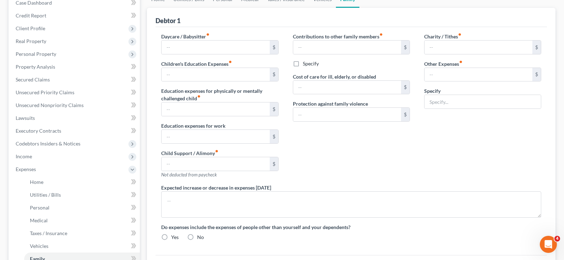
type input "0.00"
type input "200.00"
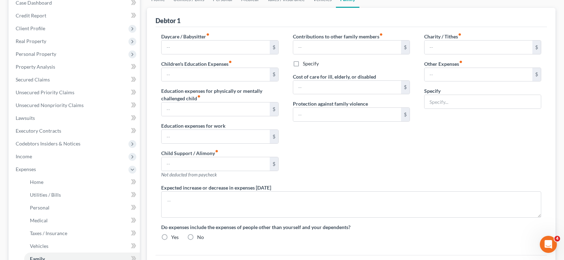
type input "Cigarettes"
radio input "true"
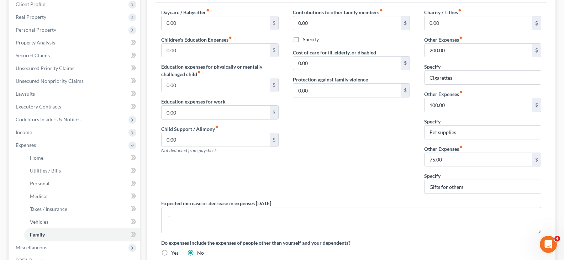
scroll to position [204, 0]
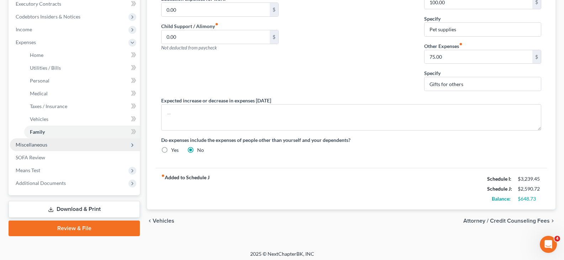
click at [110, 143] on span "Miscellaneous" at bounding box center [75, 144] width 130 height 13
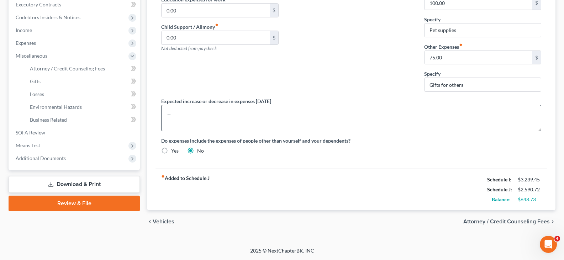
scroll to position [204, 0]
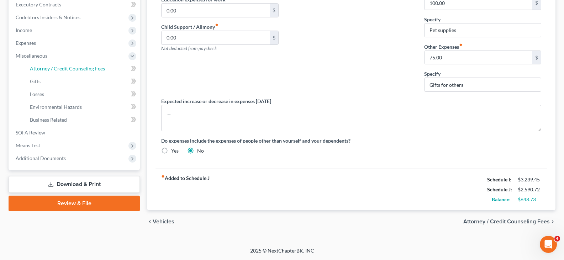
drag, startPoint x: 92, startPoint y: 66, endPoint x: 143, endPoint y: 74, distance: 51.0
click at [92, 67] on span "Attorney / Credit Counseling Fees" at bounding box center [67, 68] width 75 height 6
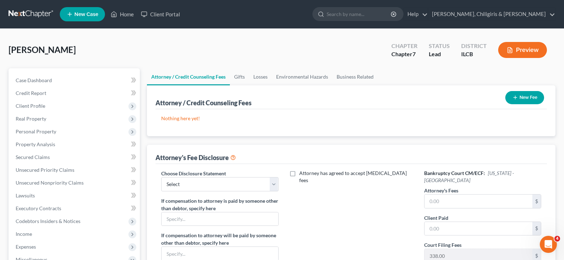
click at [519, 96] on button "New Fee" at bounding box center [524, 97] width 39 height 13
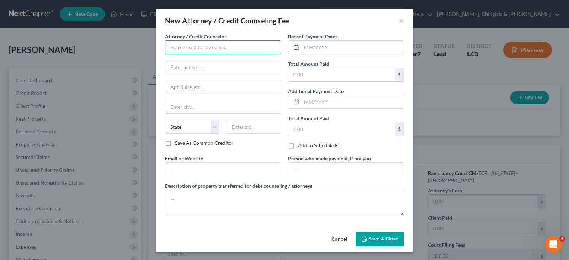
click at [238, 45] on input "text" at bounding box center [223, 47] width 116 height 14
type input "[PERSON_NAME]"
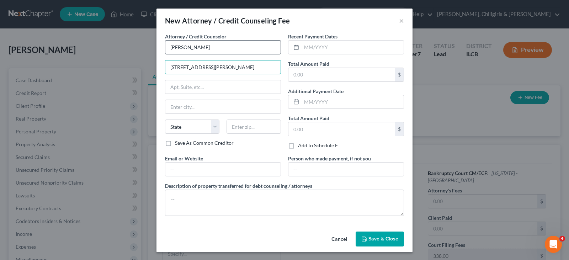
type input "[STREET_ADDRESS][PERSON_NAME]"
type input "Decatur"
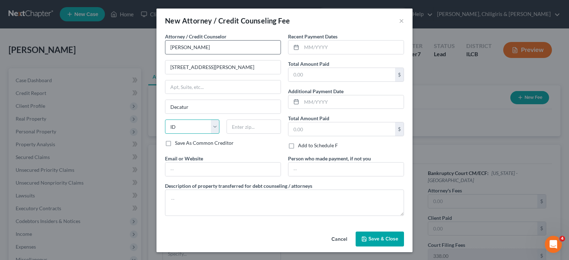
select select "14"
type input "62523"
drag, startPoint x: 301, startPoint y: 127, endPoint x: 302, endPoint y: 123, distance: 4.4
click at [301, 127] on input "text" at bounding box center [341, 129] width 107 height 14
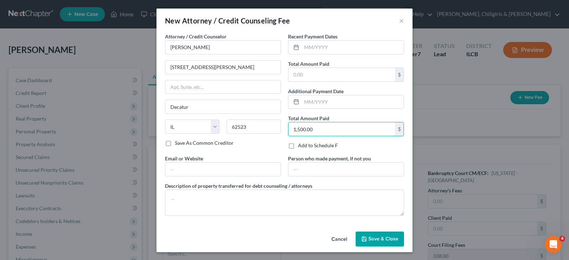
type input "1,500.00"
click at [314, 127] on input "1,500.00" at bounding box center [341, 129] width 107 height 14
click at [306, 79] on input "text" at bounding box center [341, 75] width 107 height 14
type input "1,500.00"
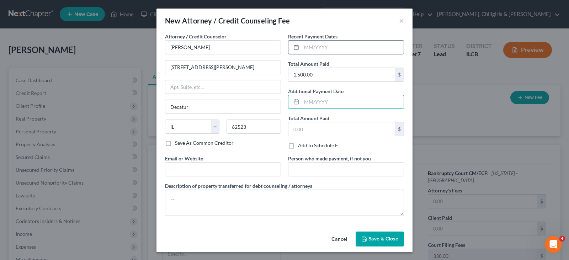
click at [330, 43] on input "text" at bounding box center [352, 48] width 102 height 14
type input "09/2025"
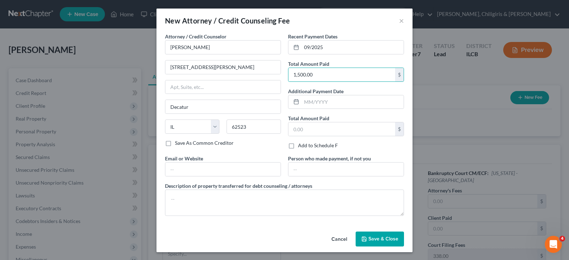
click at [373, 238] on span "Save & Close" at bounding box center [383, 239] width 30 height 6
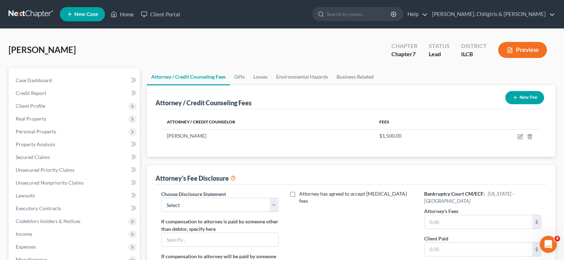
click at [517, 100] on button "New Fee" at bounding box center [524, 97] width 39 height 13
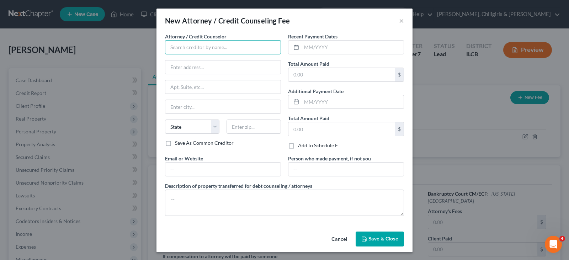
click at [222, 48] on input "text" at bounding box center [223, 47] width 116 height 14
type input "Cambridge Credit Counseling Corp"
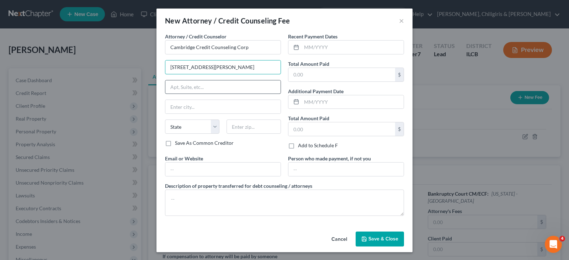
type input "[STREET_ADDRESS][PERSON_NAME]"
type input "#305"
drag, startPoint x: 181, startPoint y: 107, endPoint x: 192, endPoint y: 98, distance: 14.7
click at [181, 107] on input "text" at bounding box center [222, 107] width 115 height 14
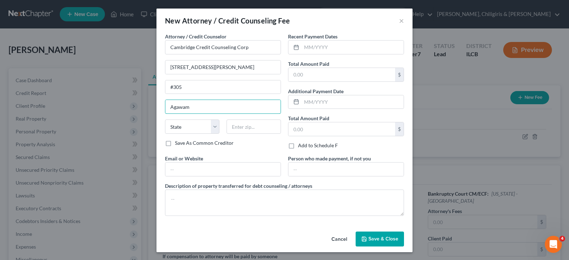
type input "Agawam"
select select "22"
type input "01001"
drag, startPoint x: 320, startPoint y: 46, endPoint x: 327, endPoint y: 43, distance: 7.7
click at [320, 46] on input "text" at bounding box center [352, 48] width 102 height 14
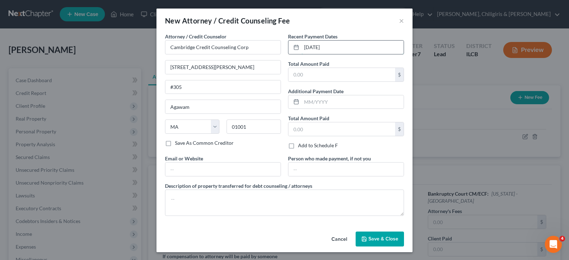
type input "[DATE]"
type input "25"
click at [371, 235] on button "Save & Close" at bounding box center [380, 238] width 48 height 15
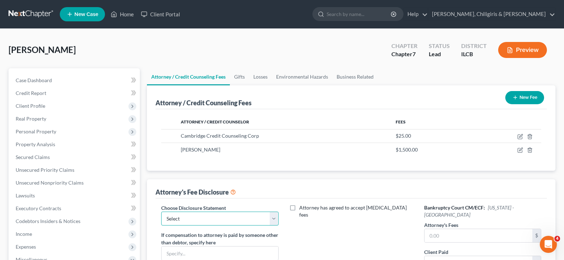
click at [274, 219] on select "Select [PERSON_NAME]" at bounding box center [219, 219] width 117 height 14
select select "0"
click at [161, 212] on select "Select [PERSON_NAME]" at bounding box center [219, 219] width 117 height 14
click at [438, 229] on input "text" at bounding box center [478, 236] width 108 height 14
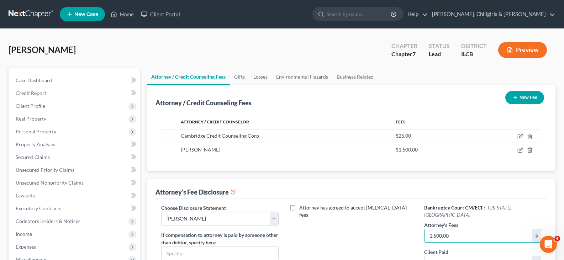
type input "1,500.00"
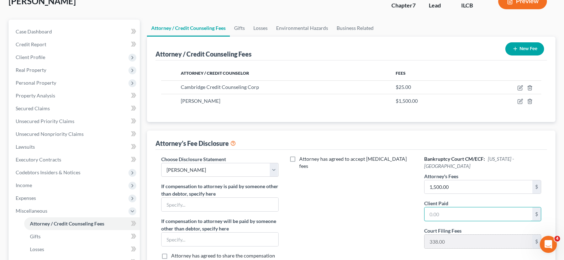
scroll to position [56, 0]
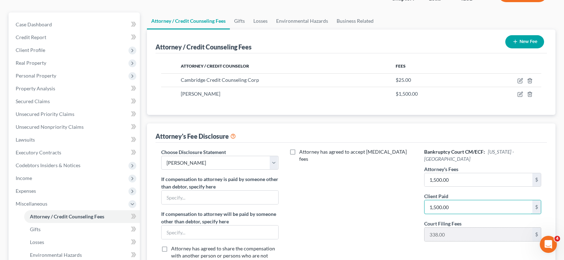
type input "1,500.00"
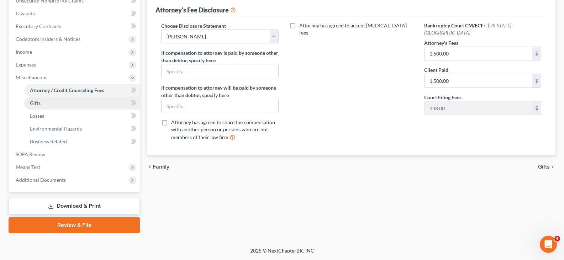
drag, startPoint x: 39, startPoint y: 103, endPoint x: 59, endPoint y: 101, distance: 19.6
click at [39, 103] on span "Gifts" at bounding box center [35, 103] width 11 height 6
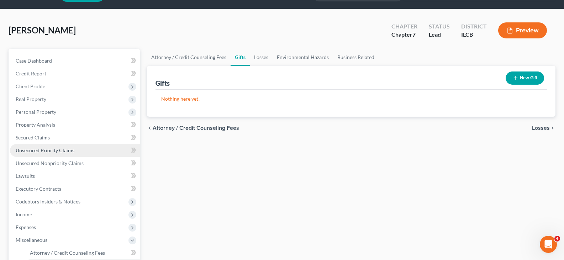
scroll to position [151, 0]
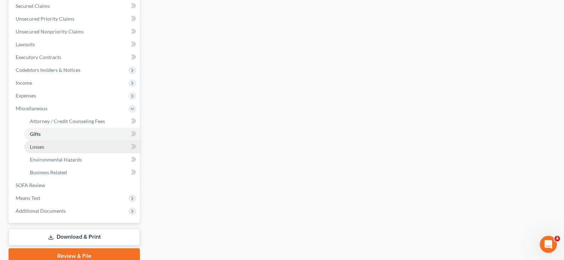
click at [35, 148] on span "Losses" at bounding box center [37, 147] width 14 height 6
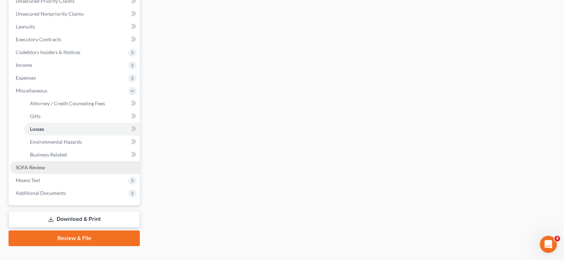
click at [33, 169] on span "SOFA Review" at bounding box center [31, 167] width 30 height 6
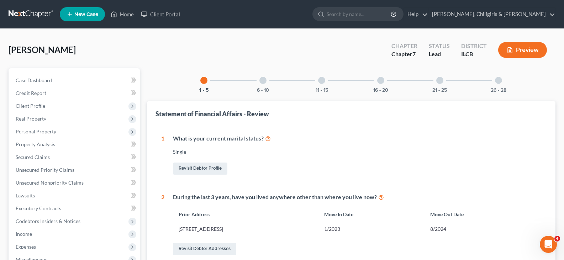
click at [264, 82] on div at bounding box center [262, 80] width 7 height 7
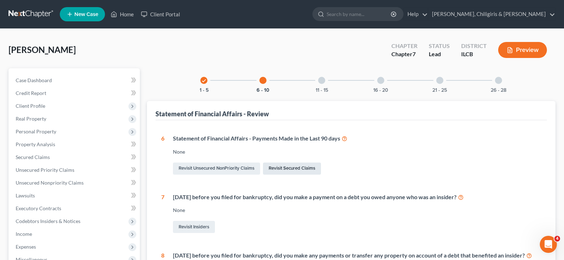
click at [303, 167] on link "Revisit Secured Claims" at bounding box center [292, 168] width 58 height 12
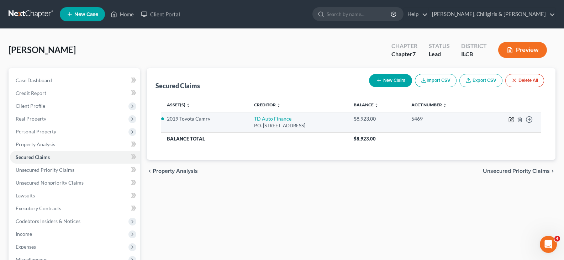
click at [511, 120] on icon "button" at bounding box center [511, 118] width 3 height 3
select select "23"
select select "2"
select select "0"
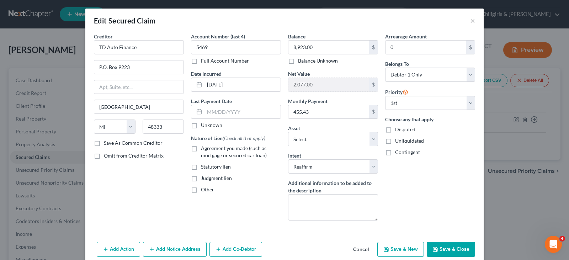
scroll to position [17, 0]
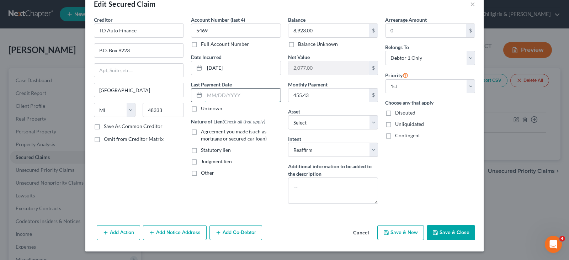
click at [251, 98] on input "text" at bounding box center [242, 96] width 76 height 14
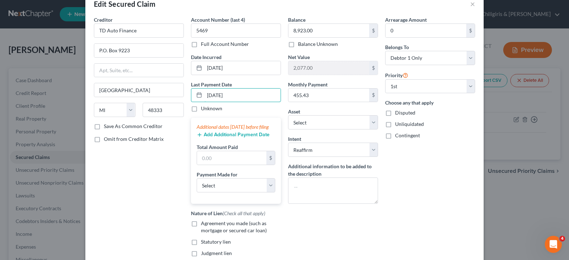
type input "[DATE]"
drag, startPoint x: 253, startPoint y: 168, endPoint x: 264, endPoint y: 162, distance: 12.1
click at [253, 165] on input "text" at bounding box center [231, 158] width 69 height 14
type input "8"
type input "455.43"
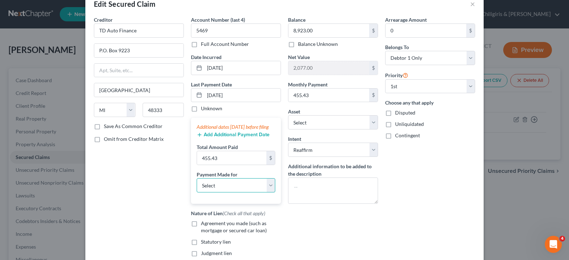
click at [269, 192] on select "Select Car Credit Card Loan Repayment Mortgage Other Suppliers Or Vendors" at bounding box center [236, 185] width 79 height 14
select select "0"
click at [197, 185] on select "Select Car Credit Card Loan Repayment Mortgage Other Suppliers Or Vendors" at bounding box center [236, 185] width 79 height 14
click at [223, 138] on button "Add Additional Payment Date" at bounding box center [233, 135] width 73 height 6
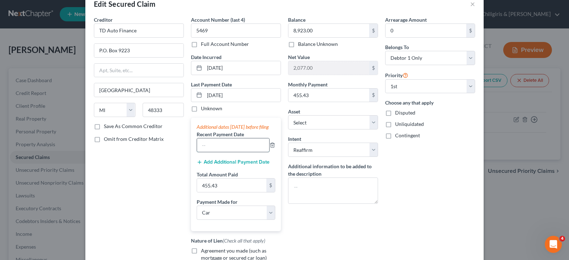
click at [219, 152] on input "text" at bounding box center [233, 145] width 72 height 14
type input "[DATE]"
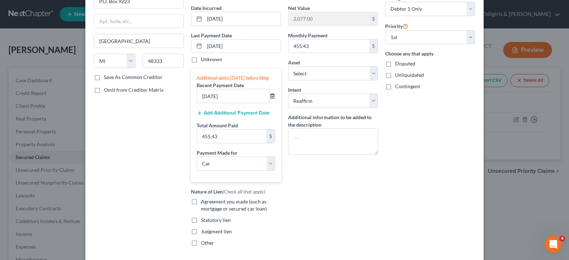
scroll to position [52, 0]
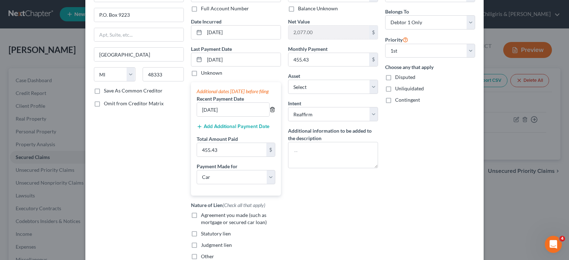
click at [269, 112] on icon "button" at bounding box center [272, 110] width 6 height 6
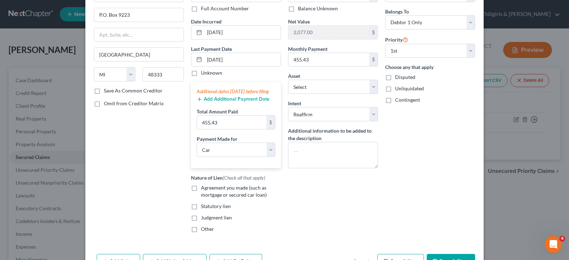
click at [232, 102] on button "Add Additional Payment Date" at bounding box center [233, 99] width 73 height 6
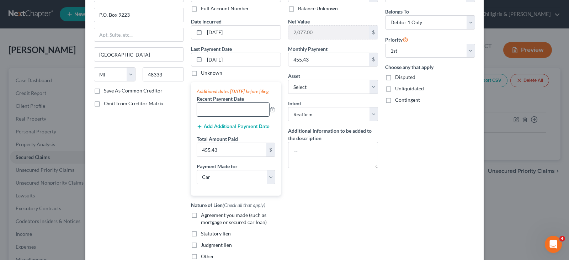
click at [235, 116] on input "text" at bounding box center [233, 110] width 72 height 14
type input "[DATE]"
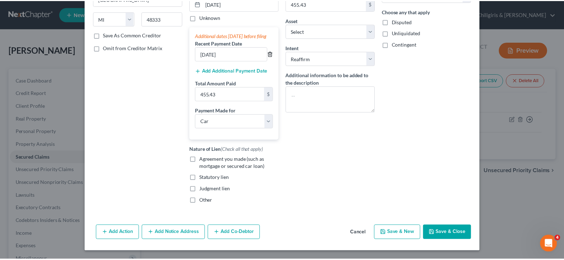
scroll to position [115, 0]
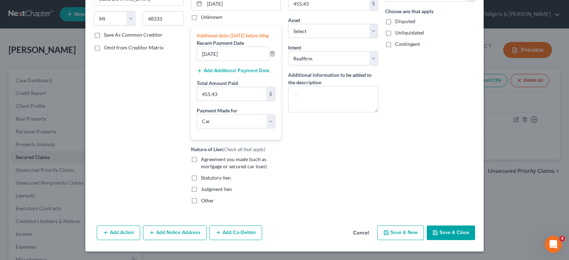
click at [448, 233] on button "Save & Close" at bounding box center [451, 232] width 48 height 15
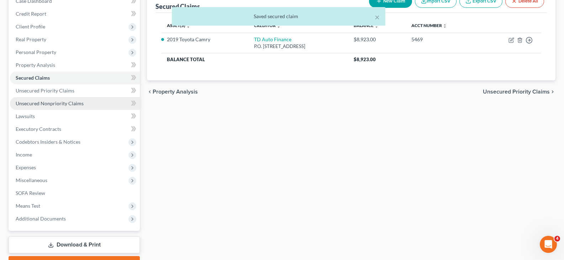
scroll to position [107, 0]
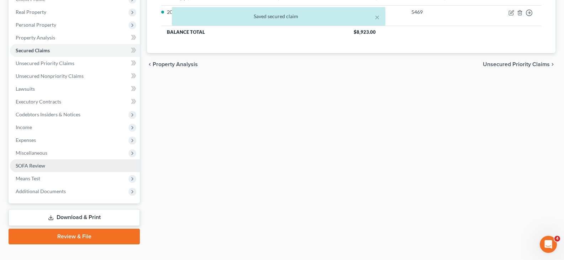
click at [32, 166] on span "SOFA Review" at bounding box center [31, 165] width 30 height 6
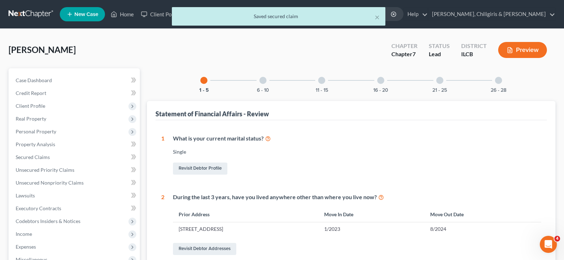
click at [264, 83] on div at bounding box center [262, 80] width 7 height 7
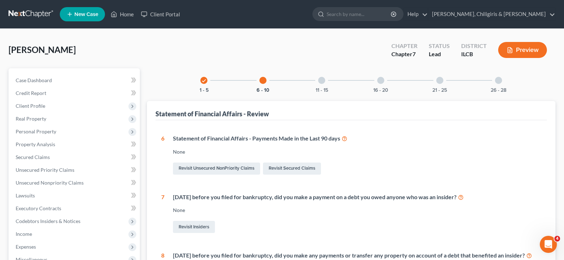
click at [204, 81] on icon "check" at bounding box center [203, 80] width 5 height 5
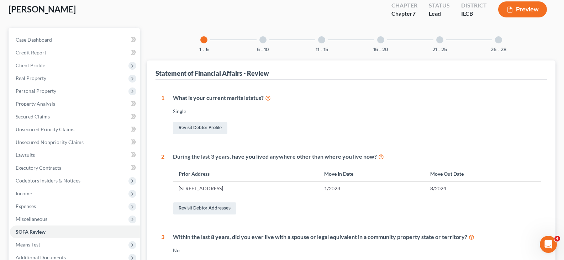
scroll to position [18, 0]
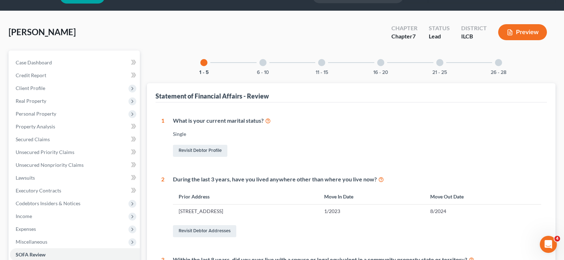
click at [264, 62] on div at bounding box center [262, 62] width 7 height 7
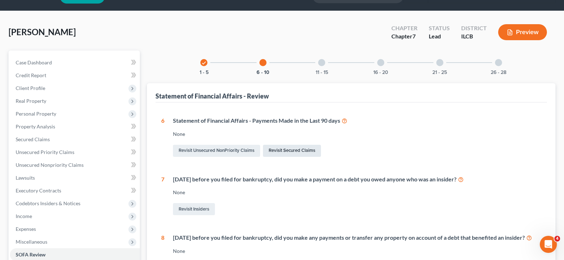
click at [305, 150] on link "Revisit Secured Claims" at bounding box center [292, 151] width 58 height 12
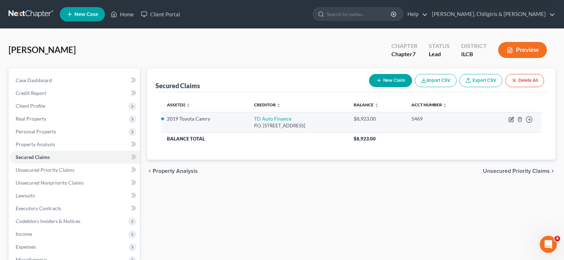
click at [510, 120] on icon "button" at bounding box center [511, 118] width 3 height 3
select select "23"
select select "0"
select select "5"
select select "2"
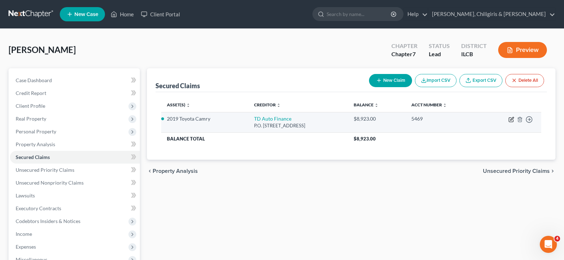
select select "0"
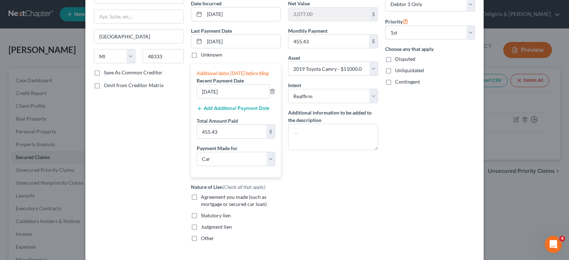
scroll to position [71, 0]
click at [201, 203] on label "Agreement you made (such as mortgage or secured car loan)" at bounding box center [241, 200] width 80 height 14
click at [204, 197] on input "Agreement you made (such as mortgage or secured car loan)" at bounding box center [206, 195] width 5 height 5
checkbox input "true"
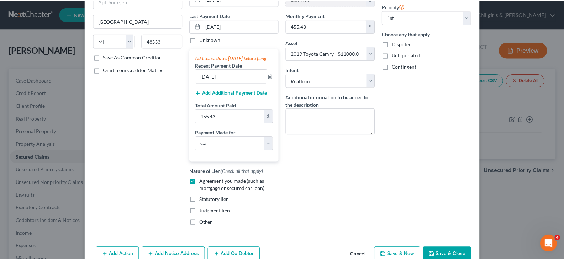
scroll to position [115, 0]
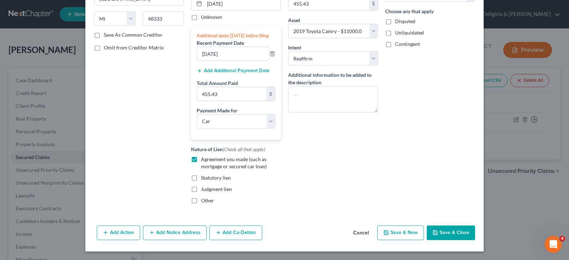
click at [446, 231] on button "Save & Close" at bounding box center [451, 232] width 48 height 15
select select "5"
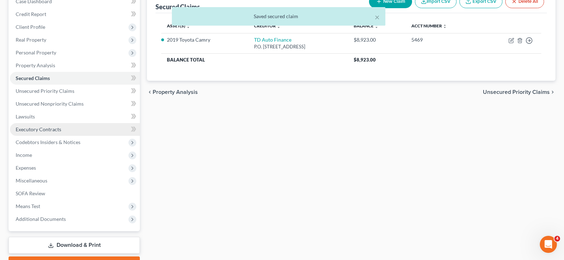
scroll to position [89, 0]
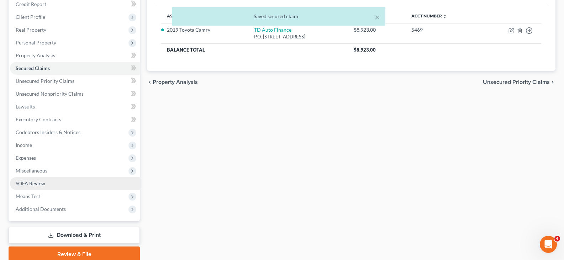
click at [32, 185] on span "SOFA Review" at bounding box center [31, 183] width 30 height 6
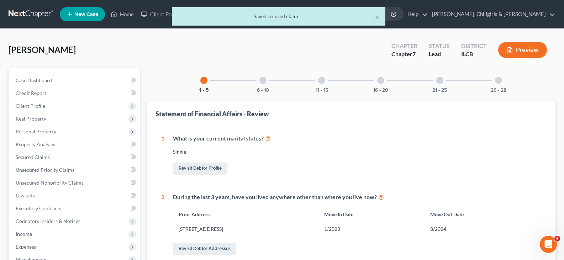
click at [262, 82] on div at bounding box center [262, 80] width 7 height 7
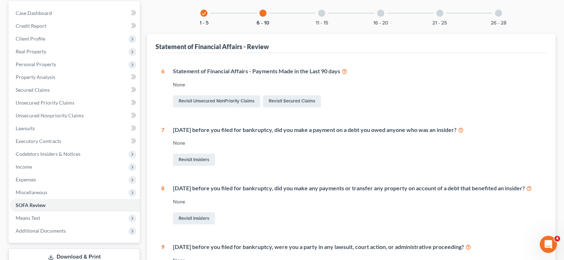
scroll to position [89, 0]
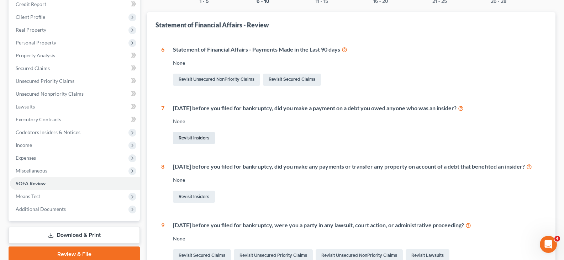
click at [205, 140] on link "Revisit Insiders" at bounding box center [194, 138] width 42 height 12
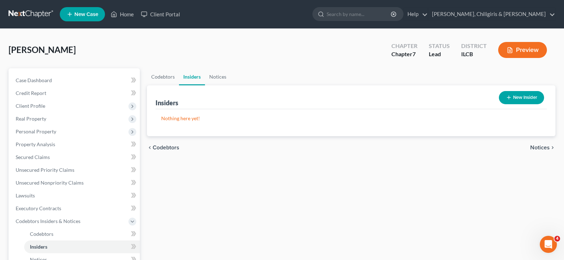
click at [508, 99] on line "button" at bounding box center [508, 97] width 0 height 3
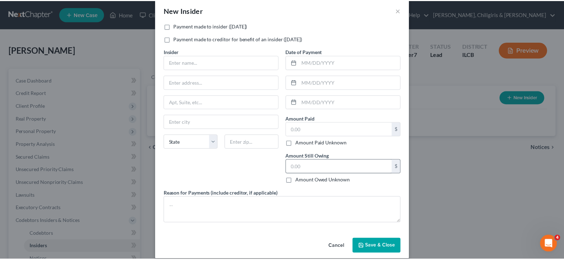
scroll to position [18, 0]
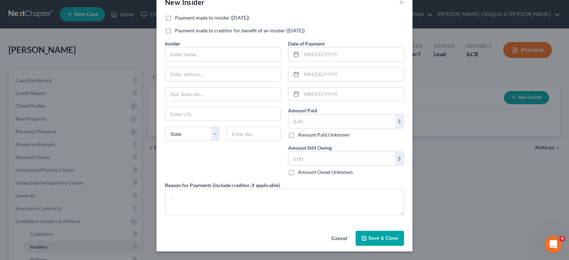
click at [336, 236] on button "Cancel" at bounding box center [339, 238] width 27 height 14
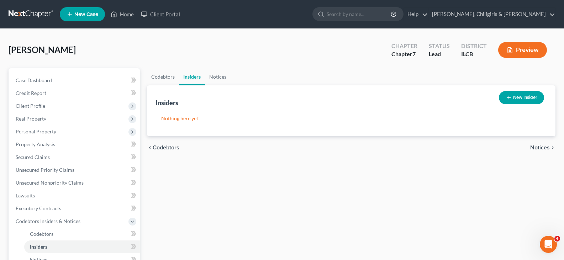
click at [516, 96] on button "New Insider" at bounding box center [520, 97] width 45 height 13
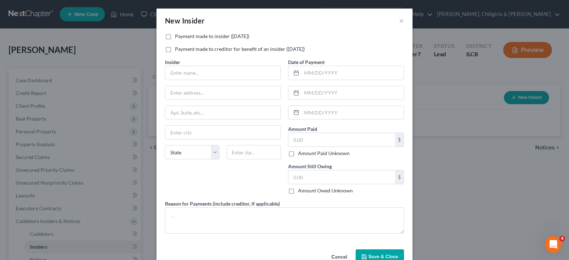
click at [175, 38] on label "Payment made to insider ([DATE])" at bounding box center [212, 36] width 74 height 7
click at [178, 37] on input "Payment made to insider ([DATE])" at bounding box center [180, 35] width 5 height 5
checkbox input "true"
click at [190, 73] on input "text" at bounding box center [222, 73] width 115 height 14
drag, startPoint x: 336, startPoint y: 259, endPoint x: 338, endPoint y: 255, distance: 4.2
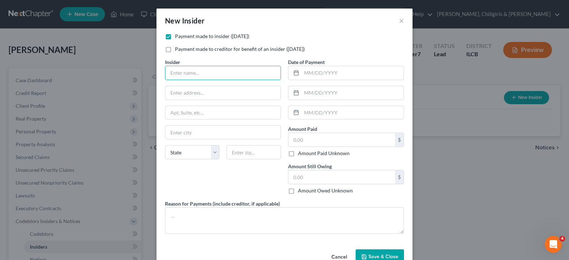
click at [336, 259] on button "Cancel" at bounding box center [339, 257] width 27 height 14
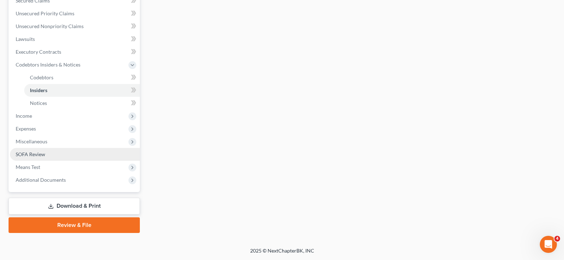
click at [48, 151] on link "SOFA Review" at bounding box center [75, 154] width 130 height 13
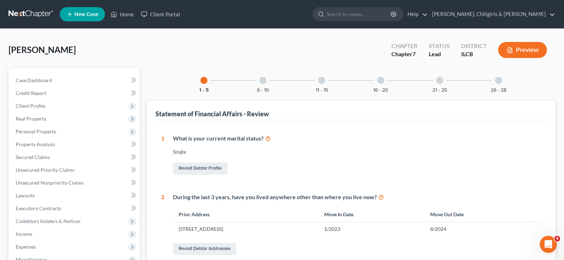
click at [263, 83] on div at bounding box center [262, 80] width 7 height 7
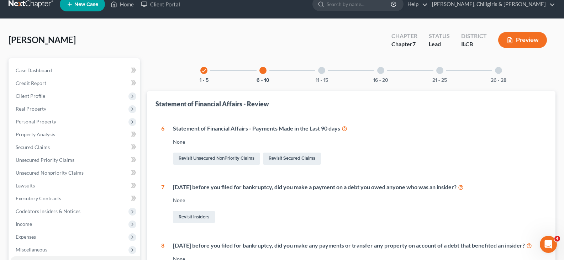
scroll to position [3, 0]
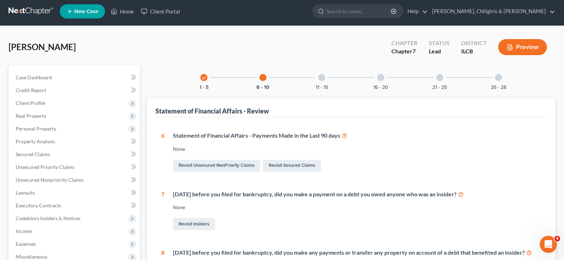
drag, startPoint x: 319, startPoint y: 78, endPoint x: 321, endPoint y: 83, distance: 6.0
click at [319, 78] on div at bounding box center [321, 77] width 7 height 7
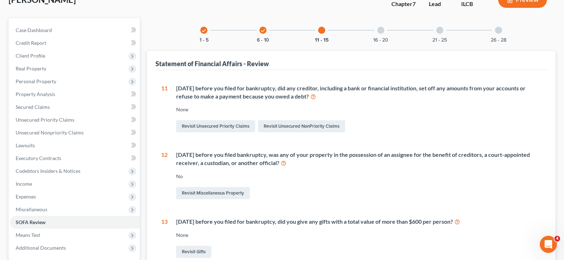
scroll to position [10, 0]
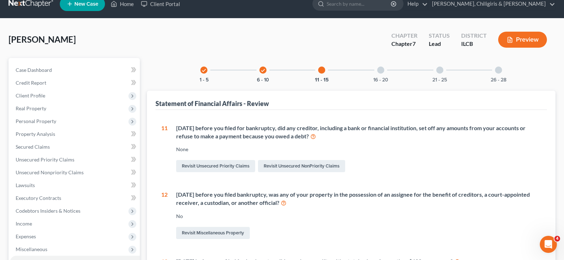
click at [320, 73] on div at bounding box center [321, 69] width 7 height 7
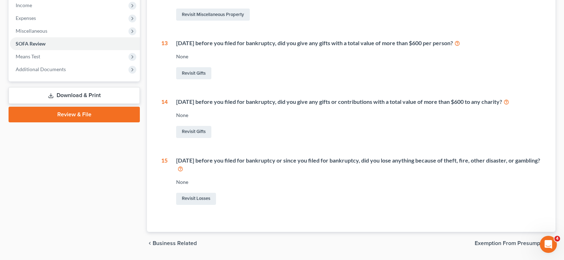
scroll to position [241, 0]
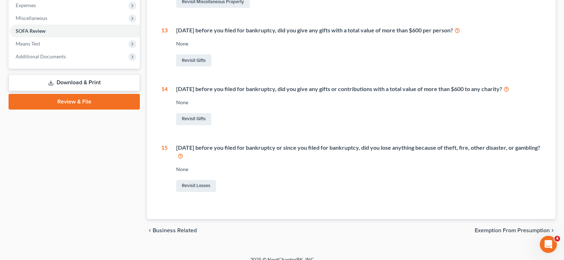
drag, startPoint x: 180, startPoint y: 231, endPoint x: 187, endPoint y: 223, distance: 10.6
click at [180, 231] on span "Business Related" at bounding box center [175, 231] width 44 height 6
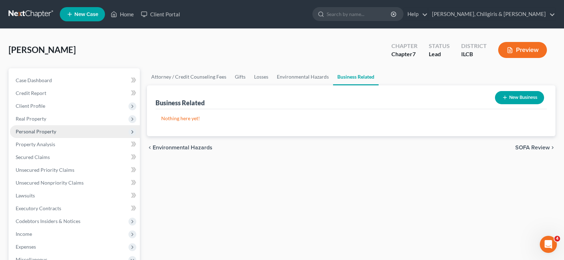
click at [48, 133] on span "Personal Property" at bounding box center [36, 131] width 41 height 6
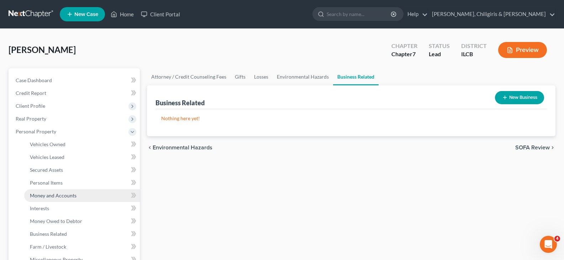
click at [52, 197] on span "Money and Accounts" at bounding box center [53, 195] width 47 height 6
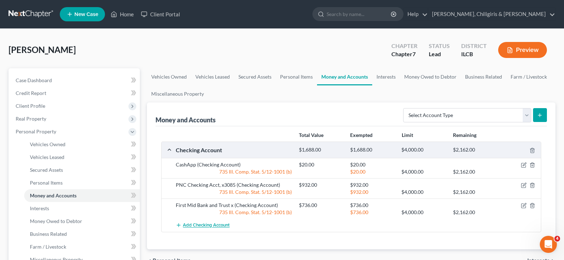
click at [193, 224] on span "Add Checking Account" at bounding box center [206, 226] width 47 height 6
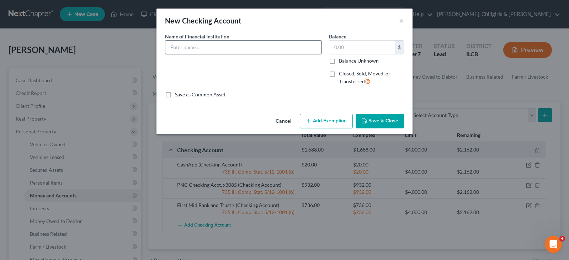
click at [186, 49] on input "text" at bounding box center [243, 48] width 156 height 14
type input "Bank of America"
type input "0.00"
click at [339, 71] on label "Closed, Sold, Moved, or Transferred" at bounding box center [371, 77] width 65 height 15
click at [342, 71] on input "Closed, Sold, Moved, or Transferred" at bounding box center [344, 72] width 5 height 5
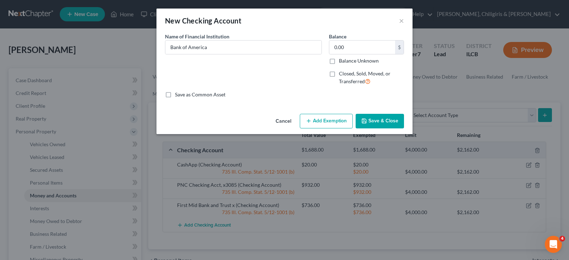
checkbox input "true"
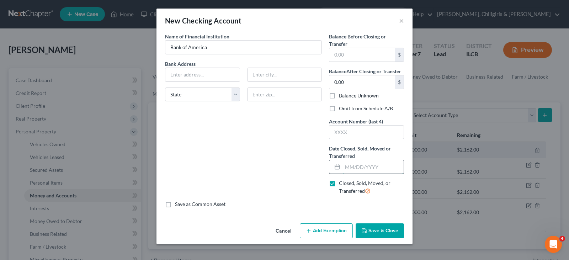
click at [374, 168] on input "text" at bounding box center [372, 167] width 61 height 14
type input "1/2025"
click at [378, 231] on button "Save & Close" at bounding box center [380, 230] width 48 height 15
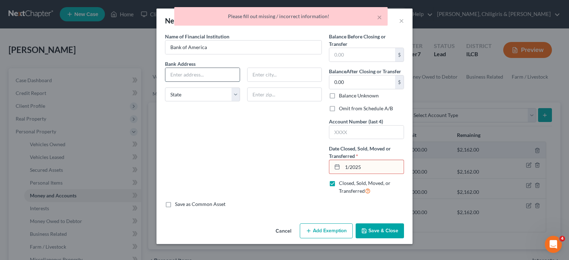
click at [201, 78] on input "text" at bounding box center [202, 75] width 74 height 14
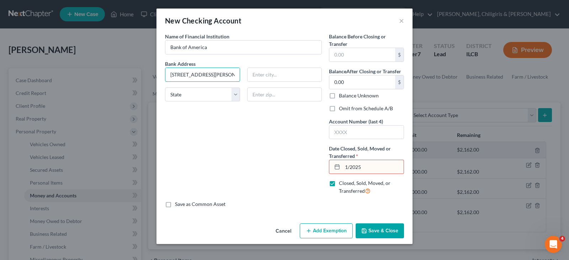
type input "[STREET_ADDRESS][PERSON_NAME]"
type input "Charlotte"
select select "28"
type input "28255"
click at [379, 166] on input "1/2025" at bounding box center [372, 167] width 61 height 14
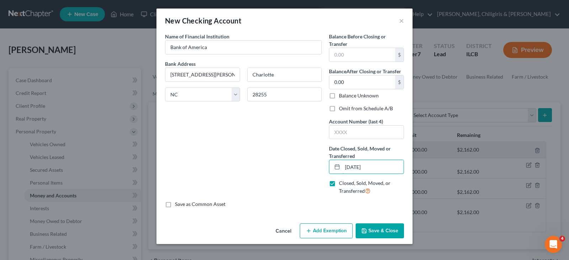
type input "[DATE]"
click at [371, 234] on button "Save & Close" at bounding box center [380, 230] width 48 height 15
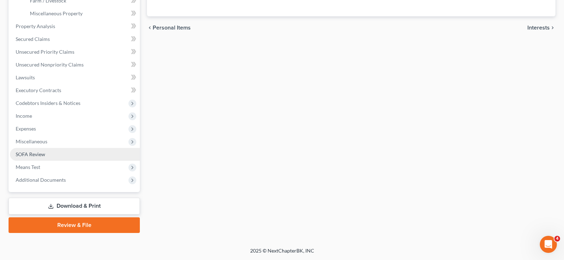
drag, startPoint x: 33, startPoint y: 153, endPoint x: 35, endPoint y: 150, distance: 4.1
click at [33, 153] on span "SOFA Review" at bounding box center [31, 154] width 30 height 6
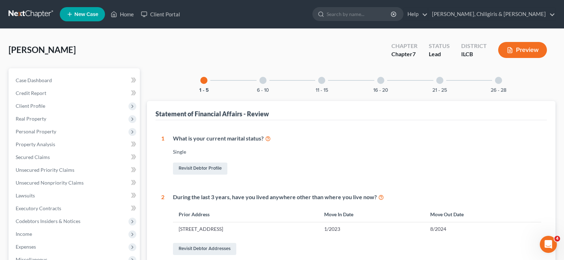
click at [266, 80] on div "6 - 10" at bounding box center [263, 80] width 24 height 24
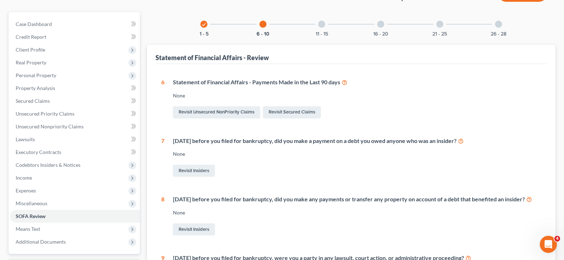
scroll to position [3, 0]
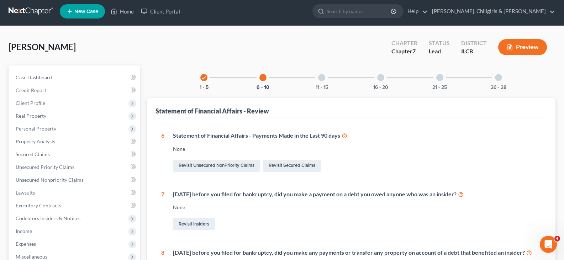
click at [320, 76] on div at bounding box center [321, 77] width 7 height 7
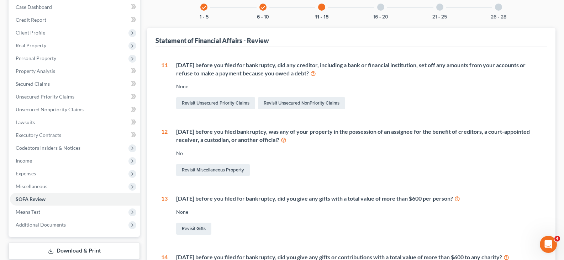
scroll to position [55, 0]
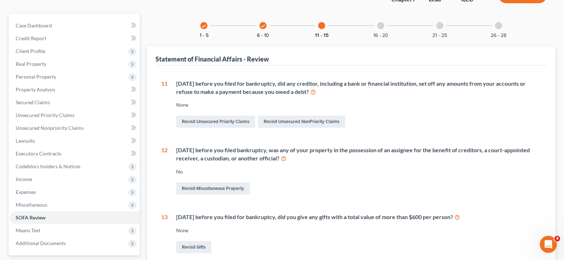
click at [383, 27] on div at bounding box center [380, 25] width 7 height 7
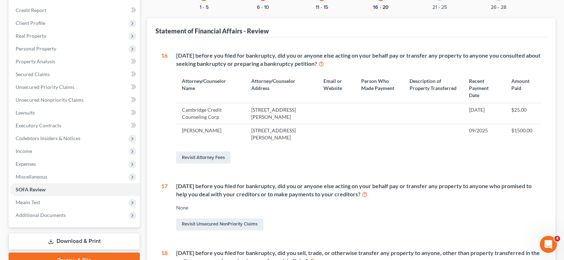
scroll to position [78, 0]
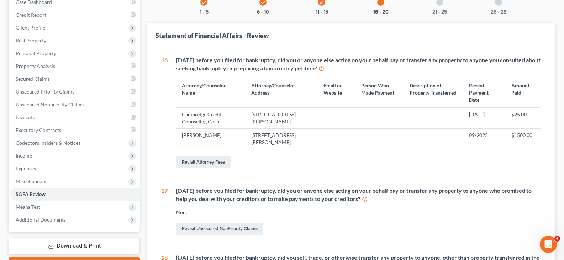
click at [440, 4] on div at bounding box center [439, 2] width 7 height 7
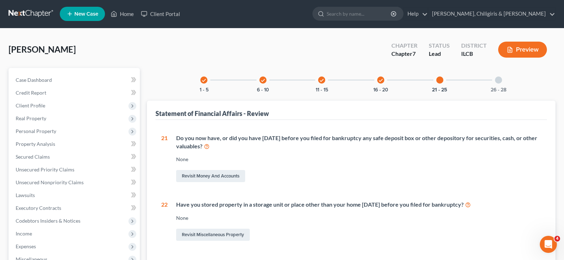
scroll to position [0, 0]
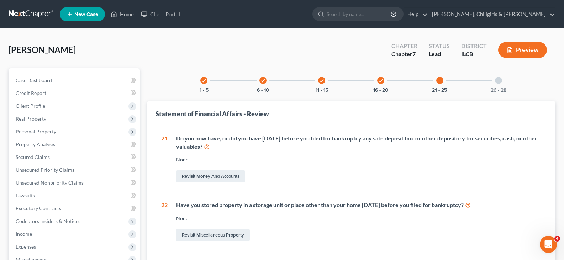
click at [497, 82] on div at bounding box center [498, 80] width 7 height 7
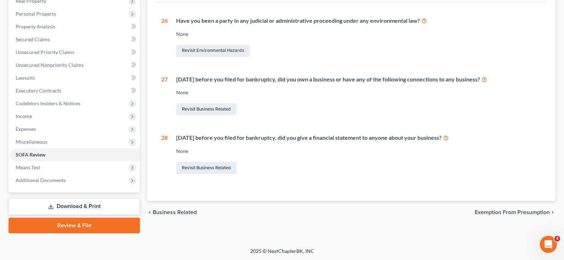
scroll to position [118, 0]
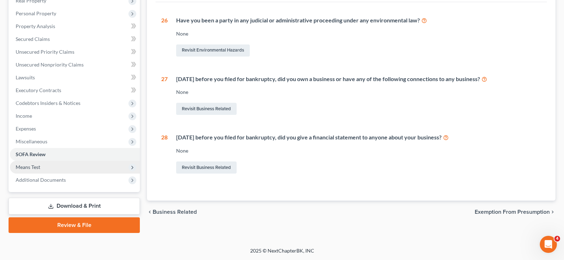
click at [43, 167] on span "Means Test" at bounding box center [75, 167] width 130 height 13
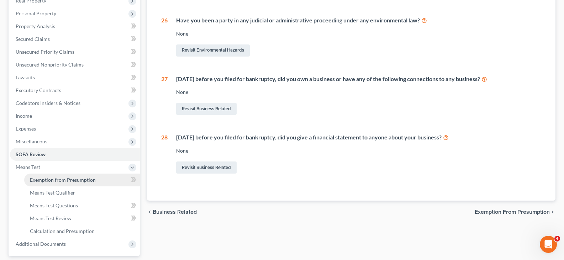
click at [72, 178] on span "Exemption from Presumption" at bounding box center [63, 180] width 66 height 6
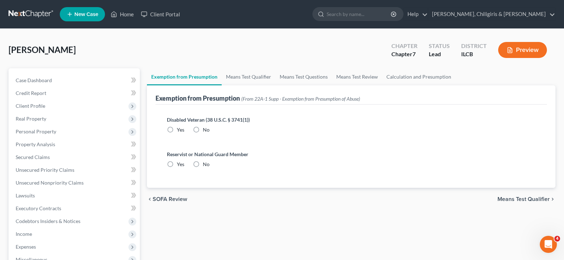
click at [203, 129] on label "No" at bounding box center [206, 129] width 7 height 7
click at [206, 129] on input "No" at bounding box center [208, 128] width 5 height 5
radio input "true"
click at [203, 163] on label "No" at bounding box center [206, 164] width 7 height 7
click at [206, 163] on input "No" at bounding box center [208, 163] width 5 height 5
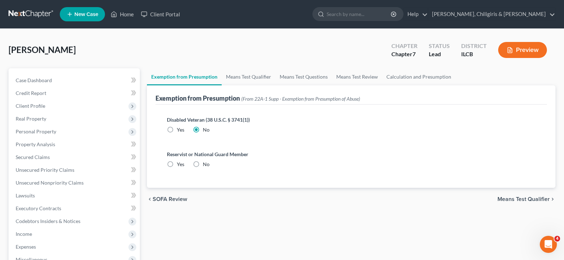
radio input "true"
click at [509, 197] on span "Means Test Qualifier" at bounding box center [523, 199] width 52 height 6
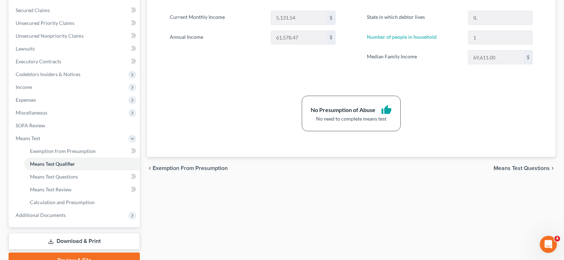
scroll to position [146, 0]
drag, startPoint x: 89, startPoint y: 242, endPoint x: 92, endPoint y: 239, distance: 3.8
click at [89, 242] on link "Download & Print" at bounding box center [74, 241] width 131 height 17
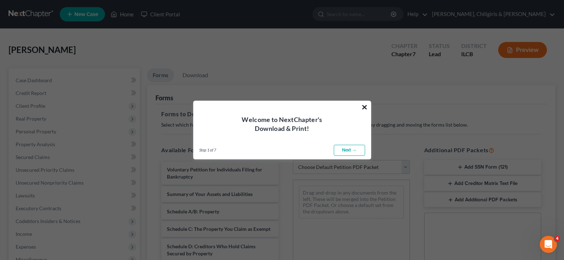
click at [363, 107] on button "×" at bounding box center [364, 106] width 7 height 11
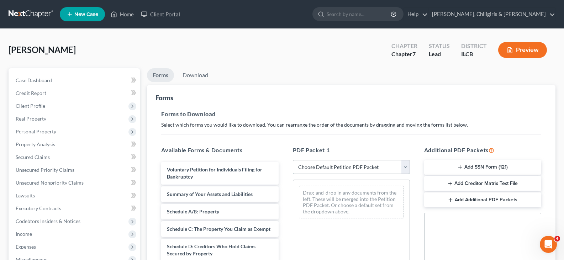
drag, startPoint x: 403, startPoint y: 165, endPoint x: 399, endPoint y: 167, distance: 4.5
click at [403, 165] on select "Choose Default Petition PDF Packet Complete Bankruptcy Petition (all forms and …" at bounding box center [351, 167] width 117 height 14
select select "8"
click at [293, 160] on select "Choose Default Petition PDF Packet Complete Bankruptcy Petition (all forms and …" at bounding box center [351, 167] width 117 height 14
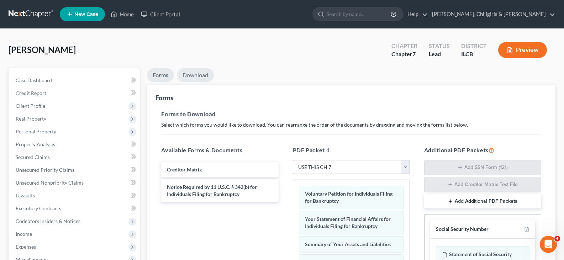
click at [192, 75] on link "Download" at bounding box center [195, 75] width 37 height 14
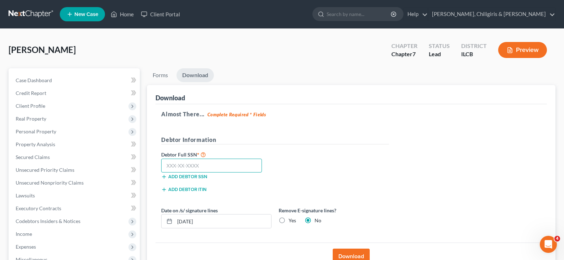
click at [231, 167] on input "text" at bounding box center [211, 166] width 101 height 14
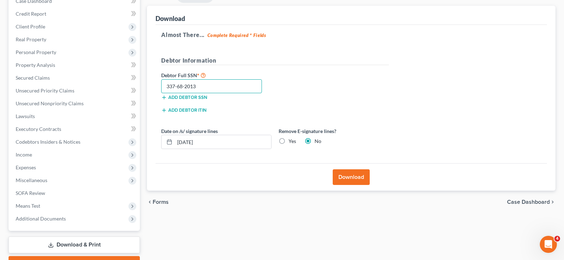
scroll to position [80, 0]
type input "337-68-2013"
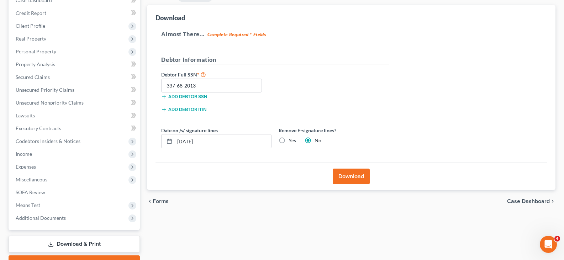
click at [349, 178] on button "Download" at bounding box center [350, 177] width 37 height 16
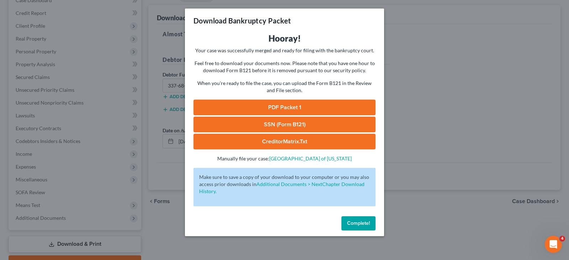
click at [301, 105] on link "PDF Packet 1" at bounding box center [284, 108] width 182 height 16
click at [274, 122] on link "SSN (Form B121)" at bounding box center [284, 125] width 182 height 16
click at [242, 143] on link "CreditorMatrix.txt" at bounding box center [284, 142] width 182 height 16
click at [367, 224] on span "Complete!" at bounding box center [358, 223] width 23 height 6
